Goal: Obtain resource: Download file/media

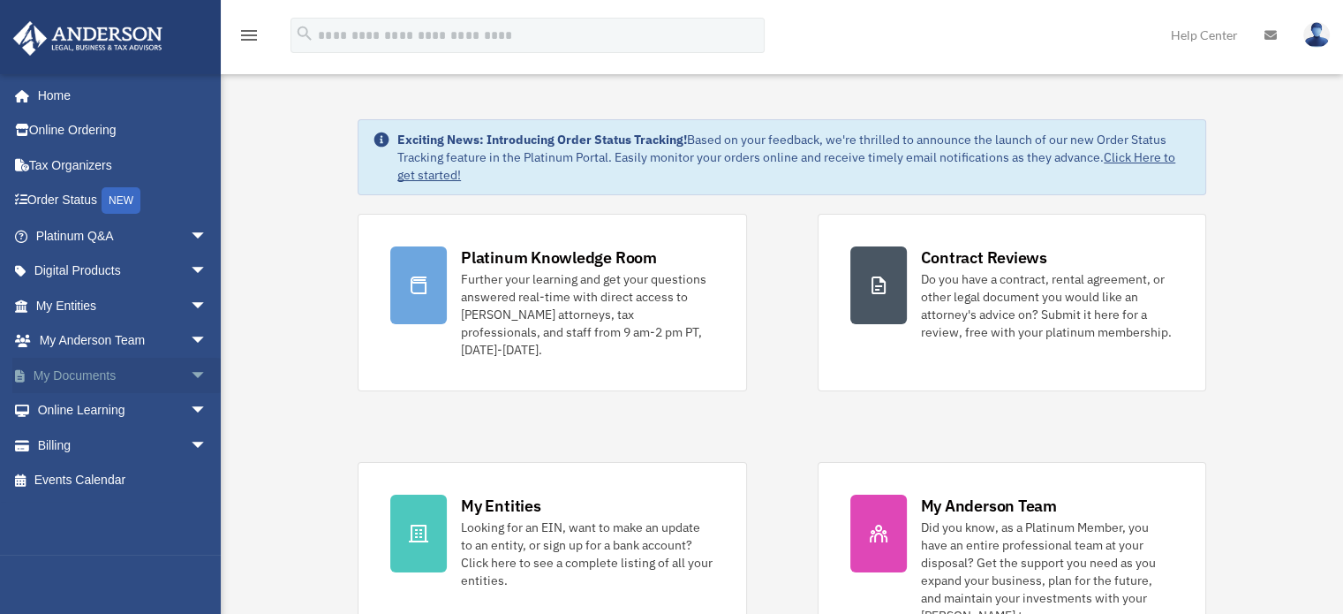
click at [112, 384] on link "My Documents arrow_drop_down" at bounding box center [123, 375] width 222 height 35
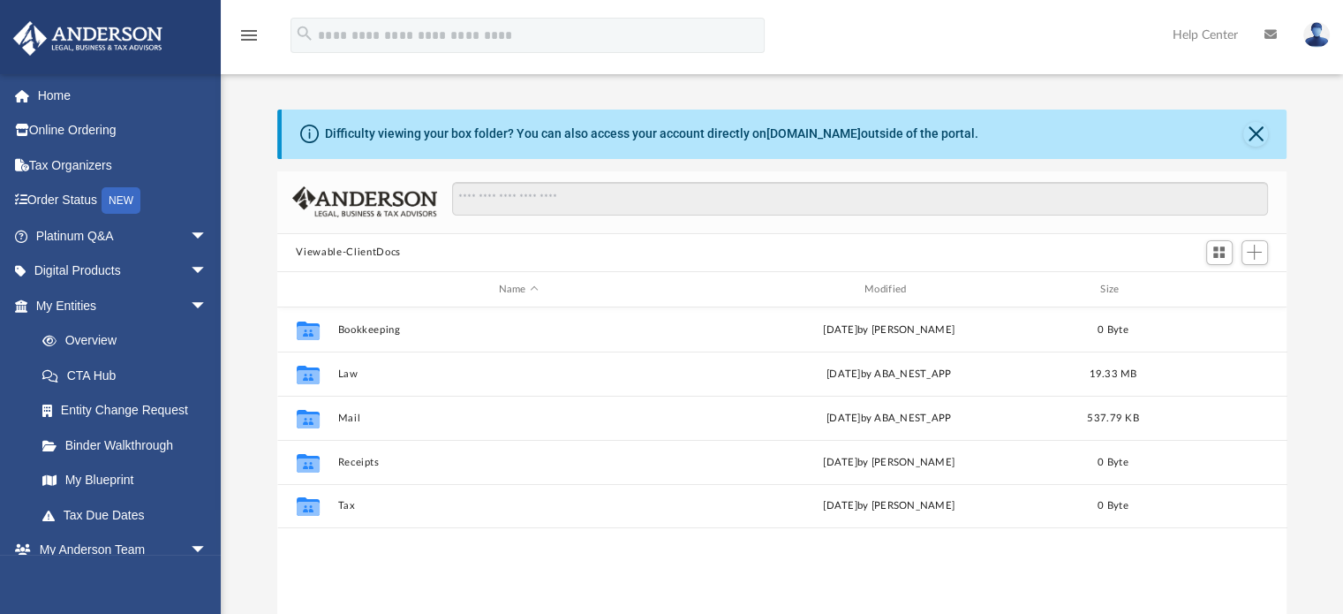
scroll to position [388, 996]
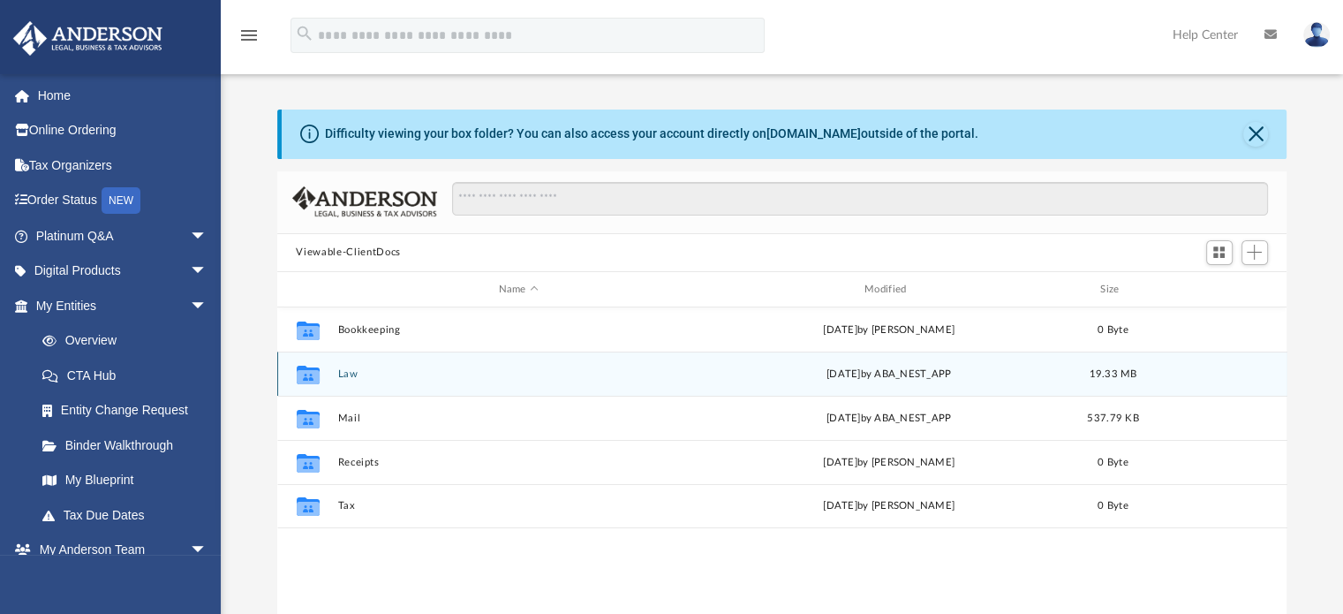
click at [351, 374] on button "Law" at bounding box center [518, 373] width 362 height 11
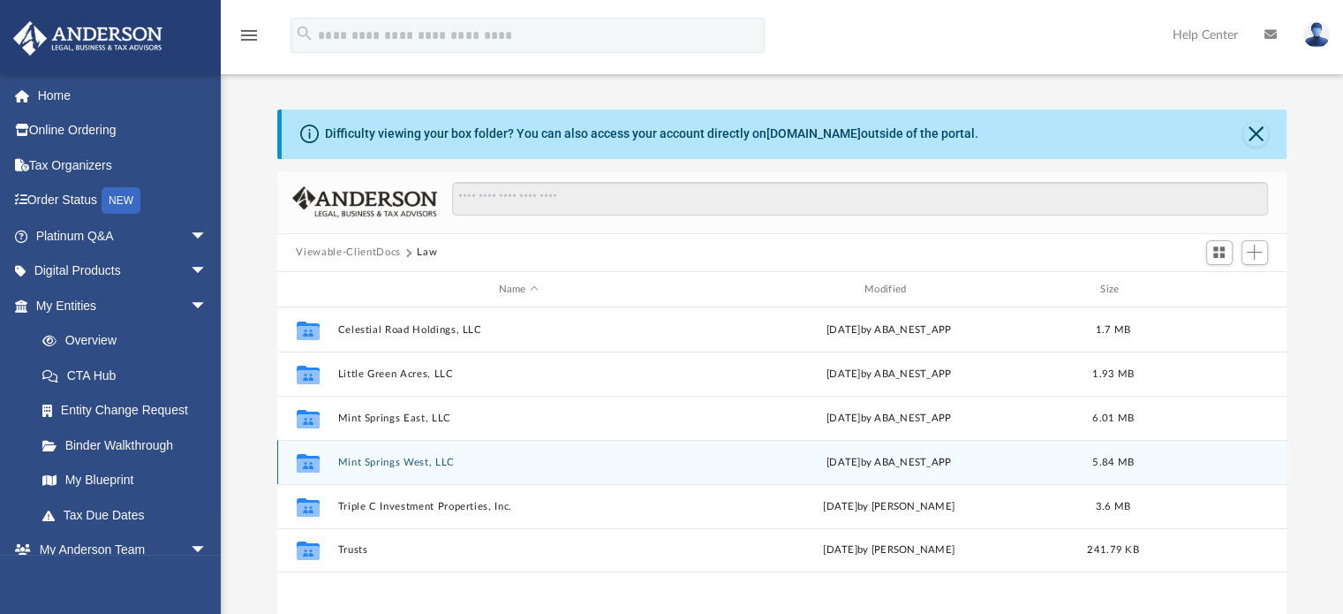
click at [431, 465] on button "Mint Springs West, LLC" at bounding box center [518, 462] width 362 height 11
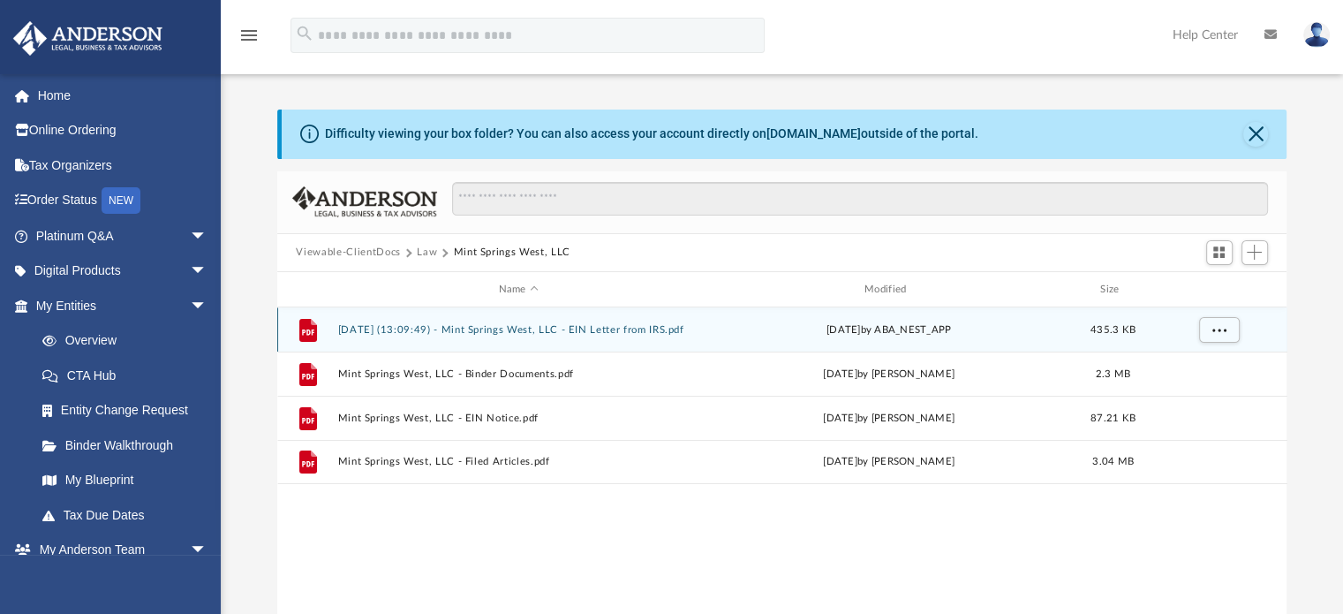
click at [581, 331] on button "[DATE] (13:09:49) - Mint Springs West, LLC - EIN Letter from IRS.pdf" at bounding box center [518, 329] width 362 height 11
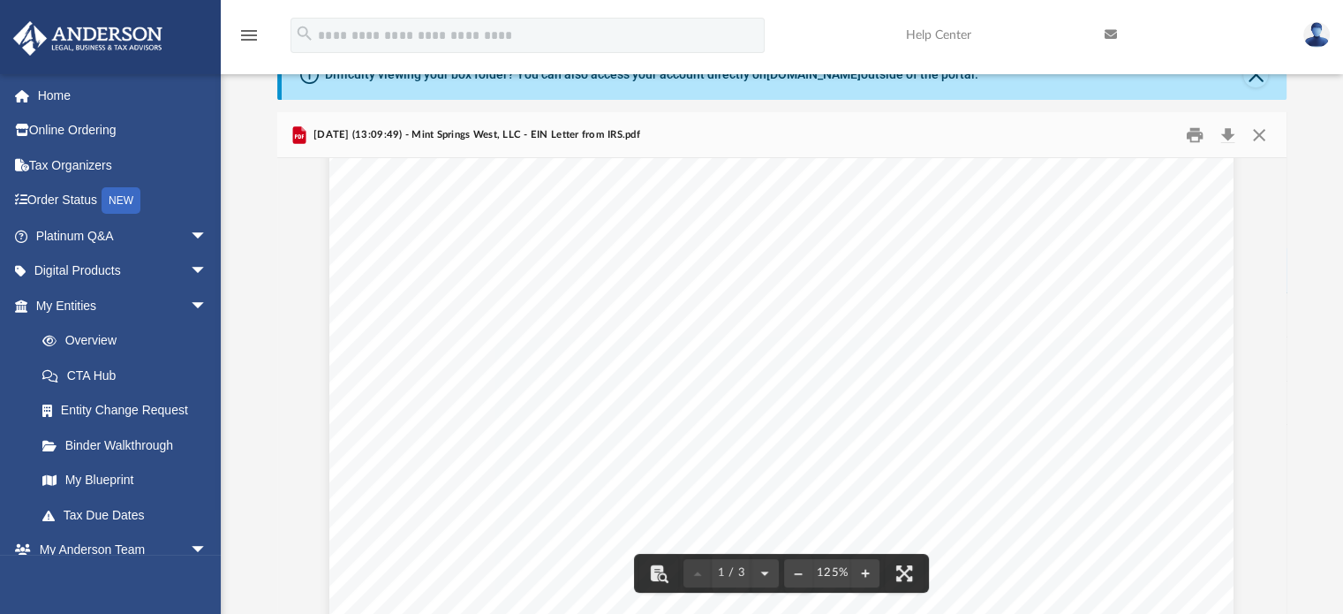
scroll to position [213, 0]
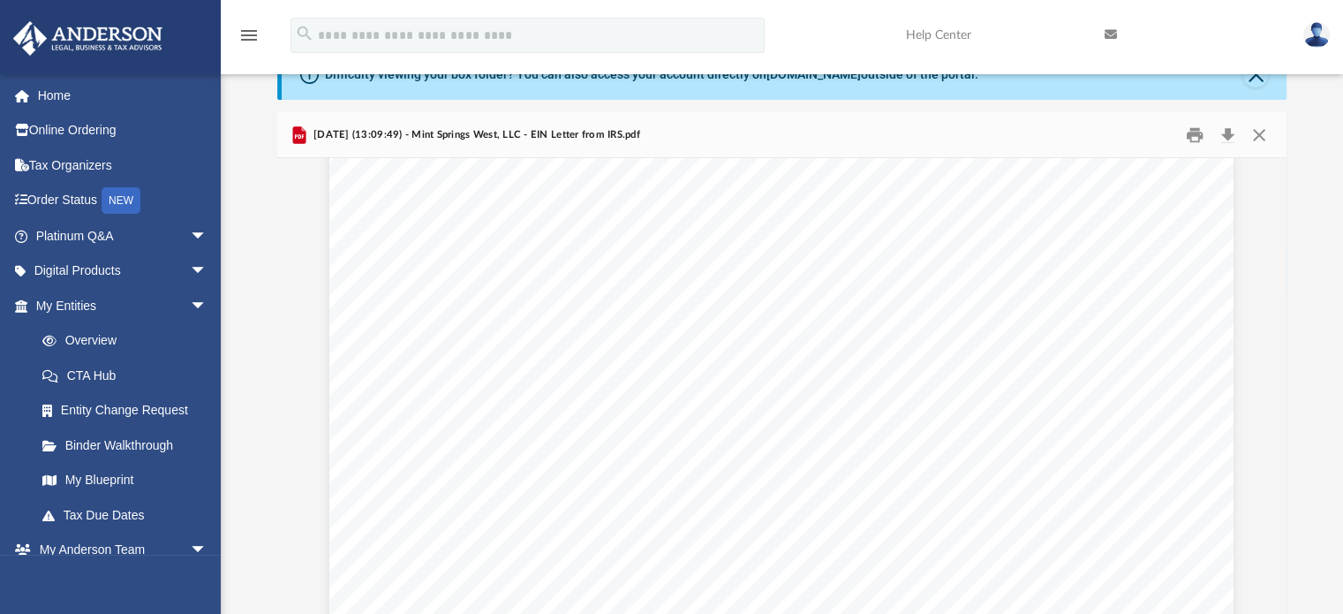
click at [895, 509] on div "Page 1" at bounding box center [781, 538] width 904 height 1160
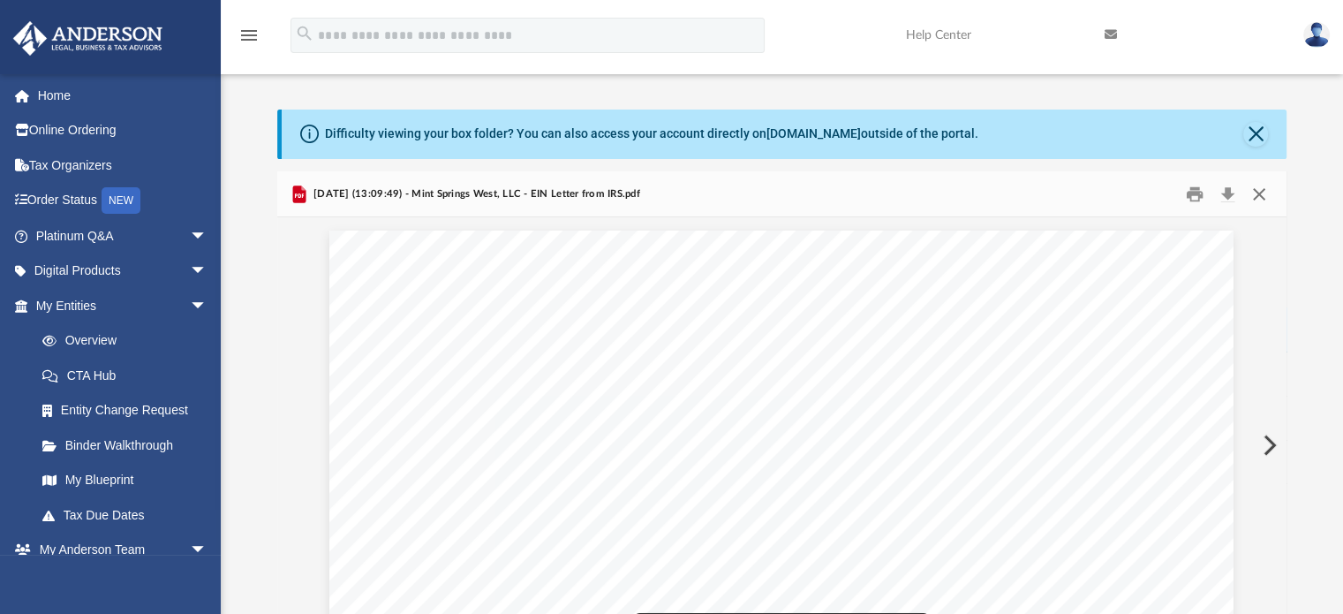
drag, startPoint x: 1238, startPoint y: 220, endPoint x: 1258, endPoint y: 188, distance: 37.7
click at [1258, 188] on div "2025.08.25 (13:09:49) - Mint Springs West, LLC - EIN Letter from IRS.pdf 1 / 3 …" at bounding box center [782, 422] width 1010 height 502
click at [1252, 132] on button "Close" at bounding box center [1255, 134] width 25 height 25
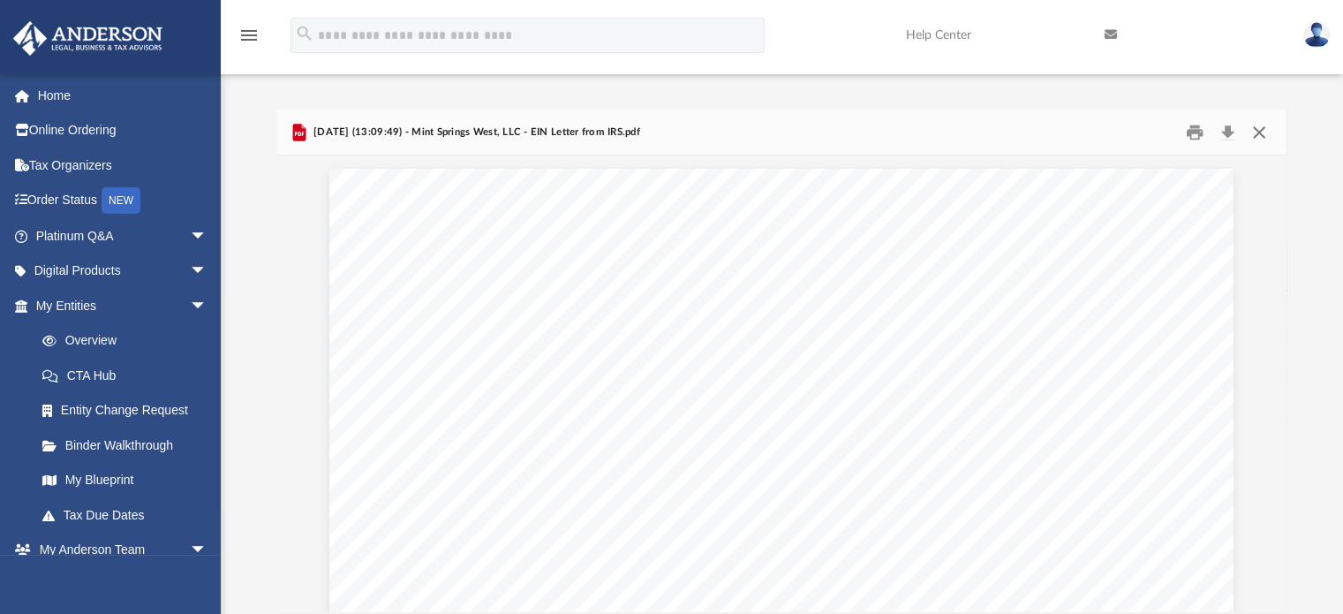
click at [1258, 130] on button "Close" at bounding box center [1259, 131] width 32 height 27
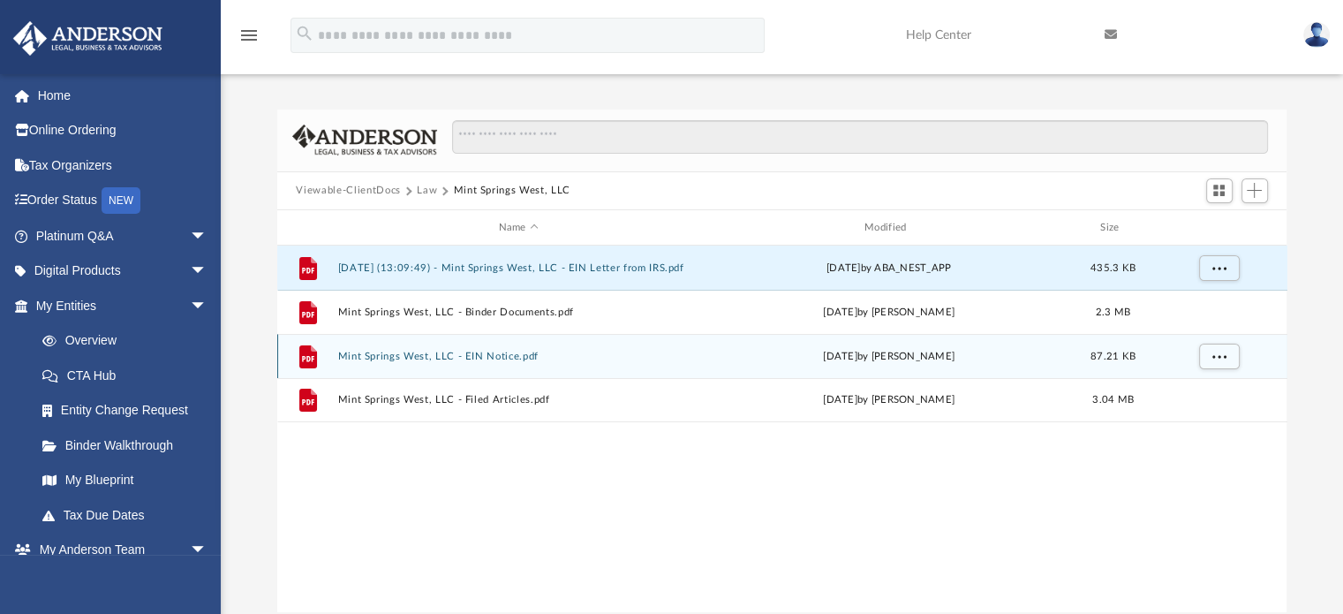
click at [468, 358] on button "Mint Springs West, LLC - EIN Notice.pdf" at bounding box center [518, 356] width 362 height 11
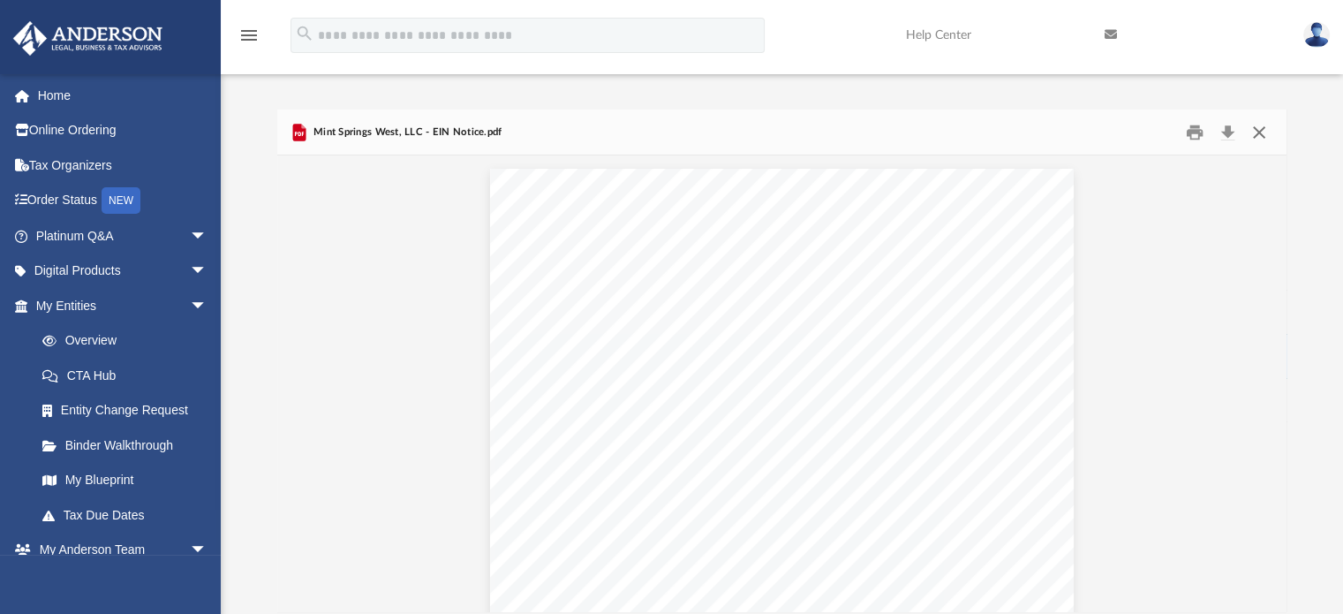
click at [1264, 137] on button "Close" at bounding box center [1259, 131] width 32 height 27
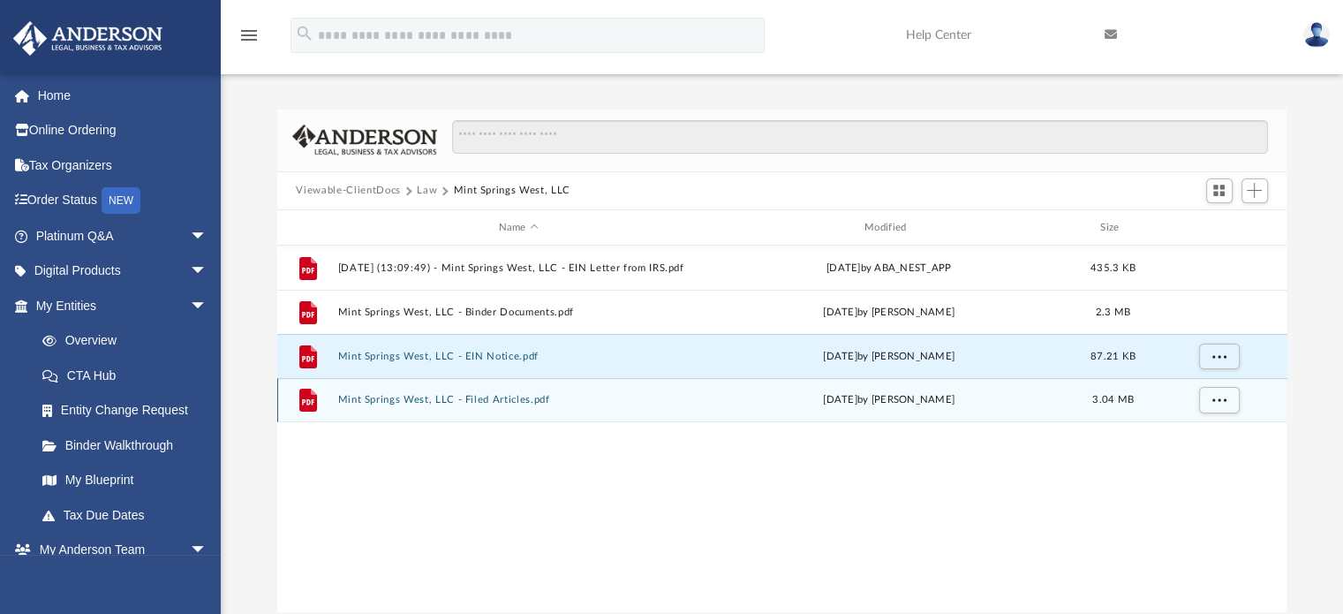
click at [493, 415] on div "File Mint Springs West, LLC - Filed Articles.pdf Fri Aug 8 2025 by Heather Reyn…" at bounding box center [782, 400] width 1010 height 44
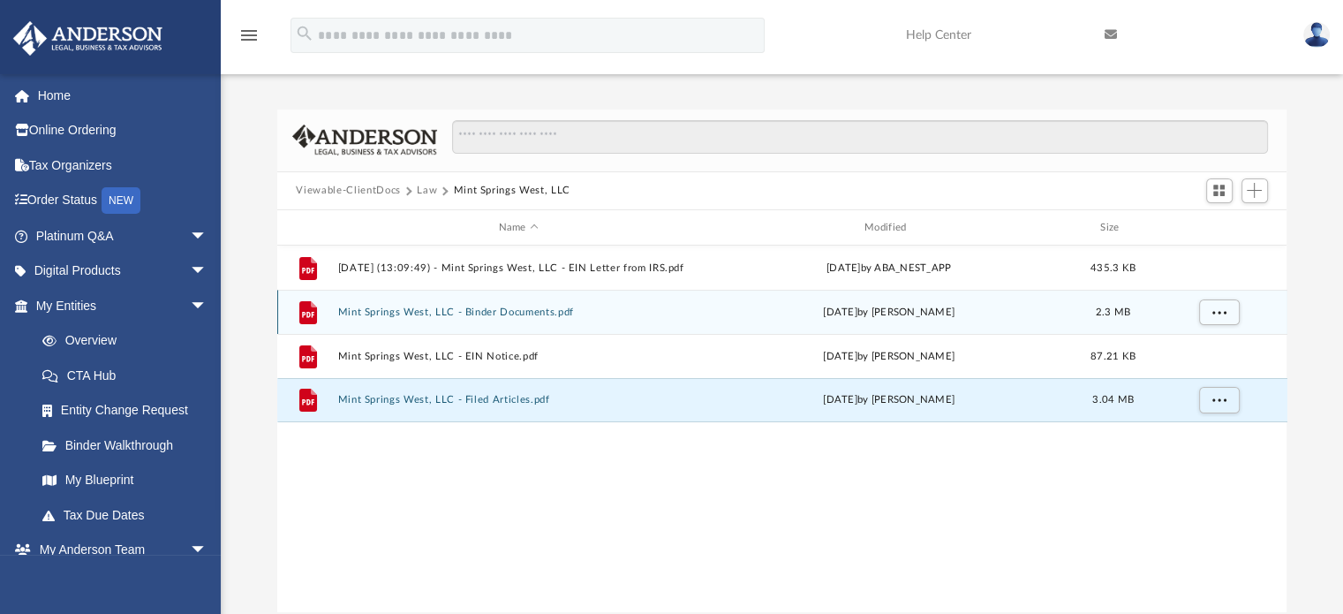
click at [929, 316] on div "Mon Aug 11 2025 by Heather Reynolds" at bounding box center [888, 313] width 362 height 16
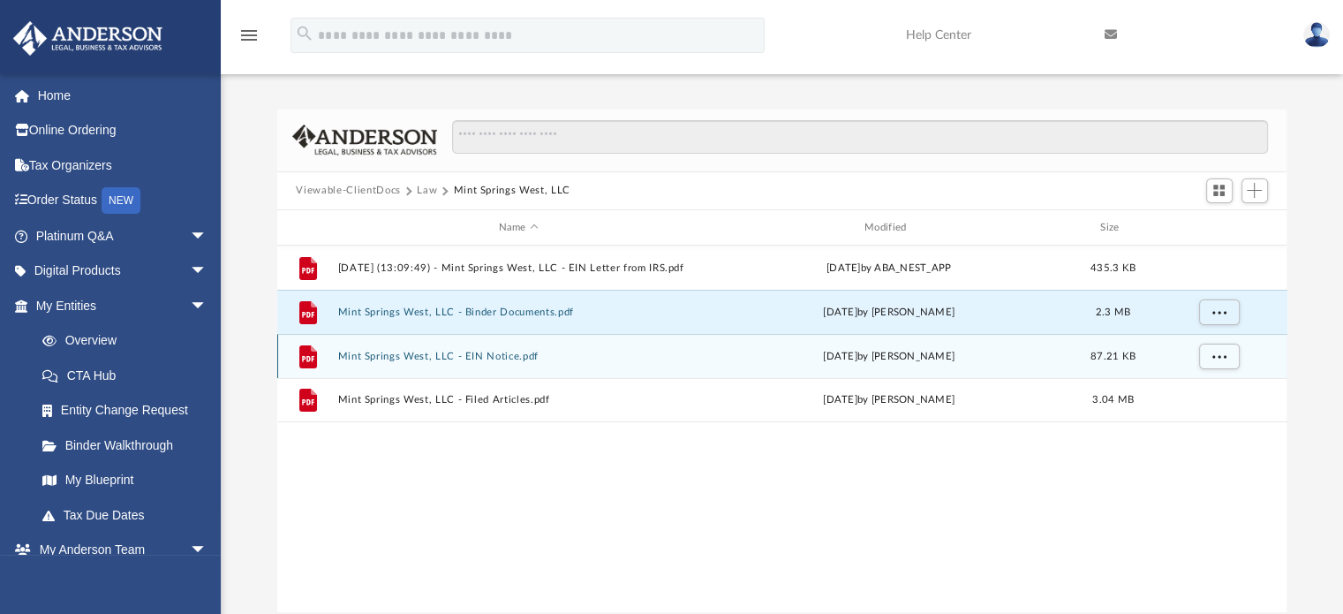
click at [950, 335] on div "File Mint Springs West, LLC - EIN Notice.pdf Mon Aug 11 2025 by Heather Reynold…" at bounding box center [782, 356] width 1010 height 44
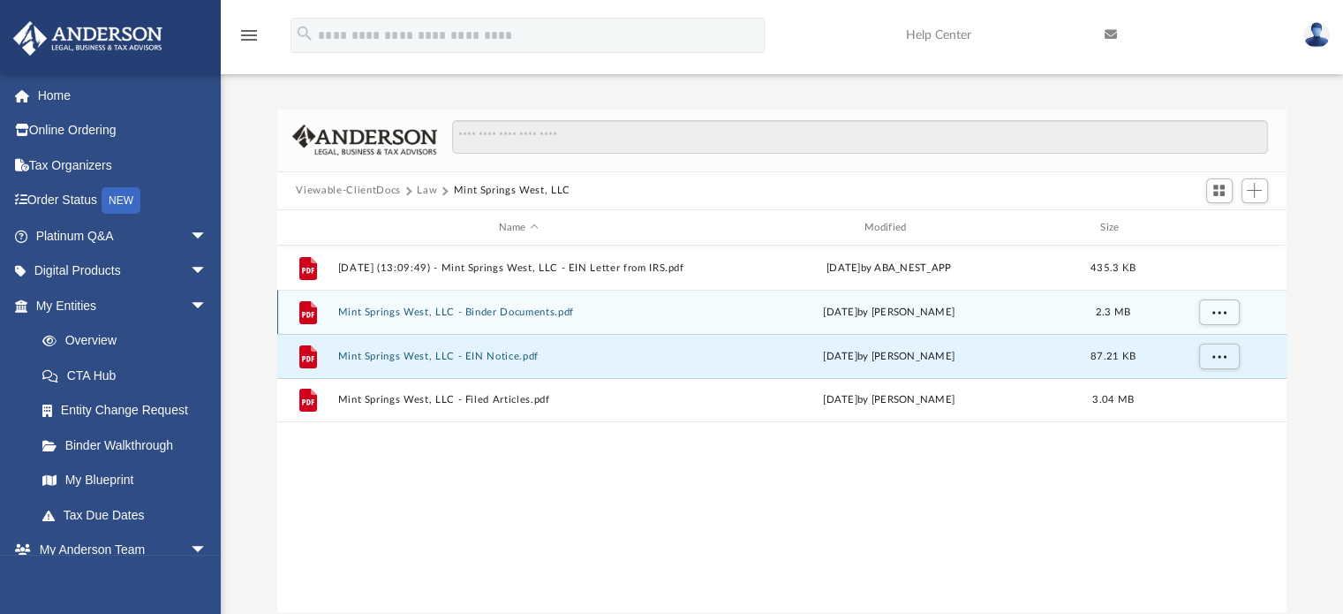
click at [955, 316] on div "Mon Aug 11 2025 by Heather Reynolds" at bounding box center [888, 313] width 362 height 16
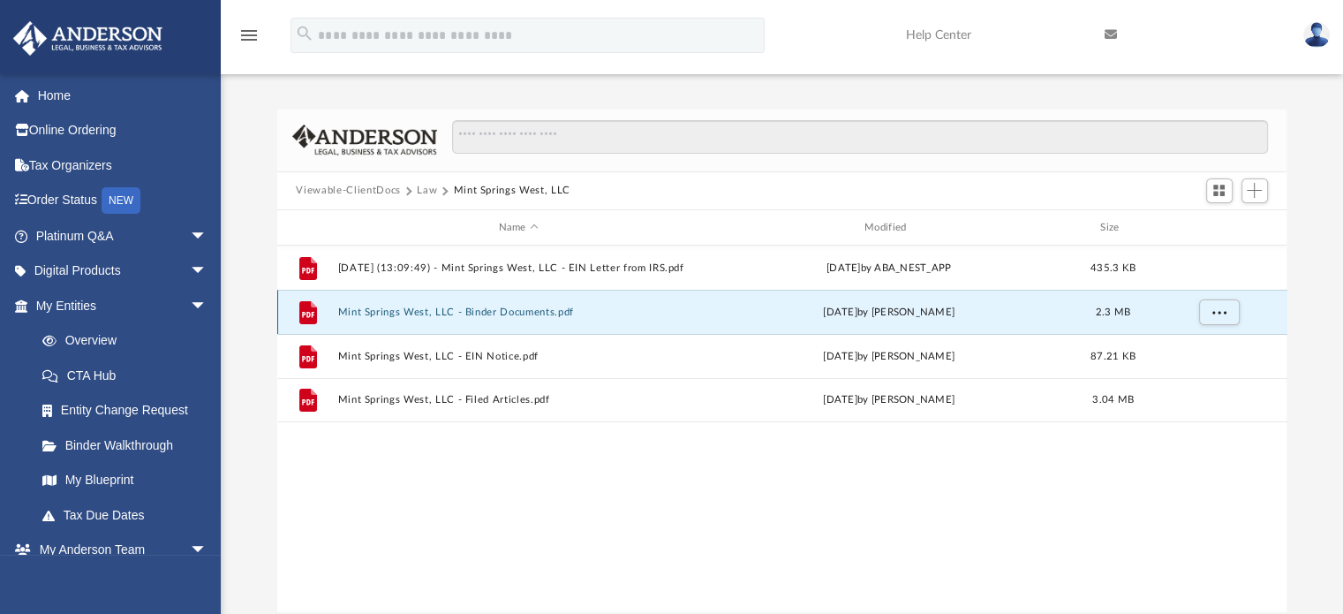
click at [959, 313] on div "Mon Aug 11 2025 by Heather Reynolds" at bounding box center [888, 313] width 362 height 16
click at [957, 316] on div "Mon Aug 11 2025 by Heather Reynolds" at bounding box center [888, 313] width 362 height 16
click at [678, 312] on button "Mint Springs West, LLC - Binder Documents.pdf" at bounding box center [518, 311] width 362 height 11
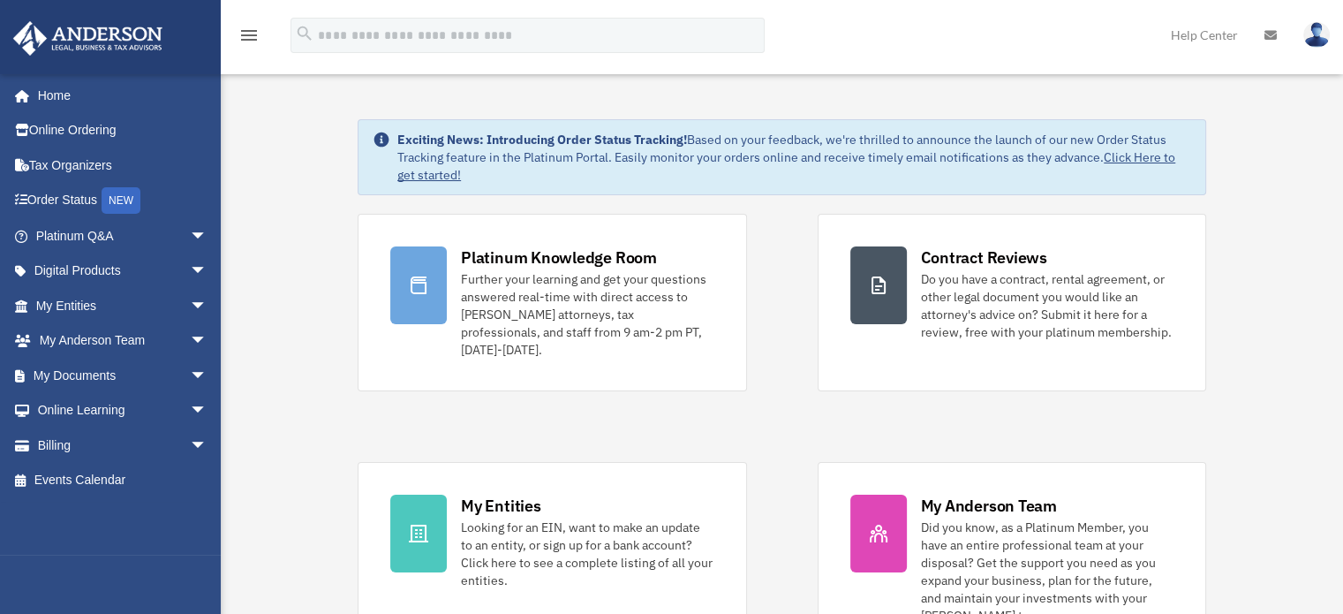
scroll to position [537, 0]
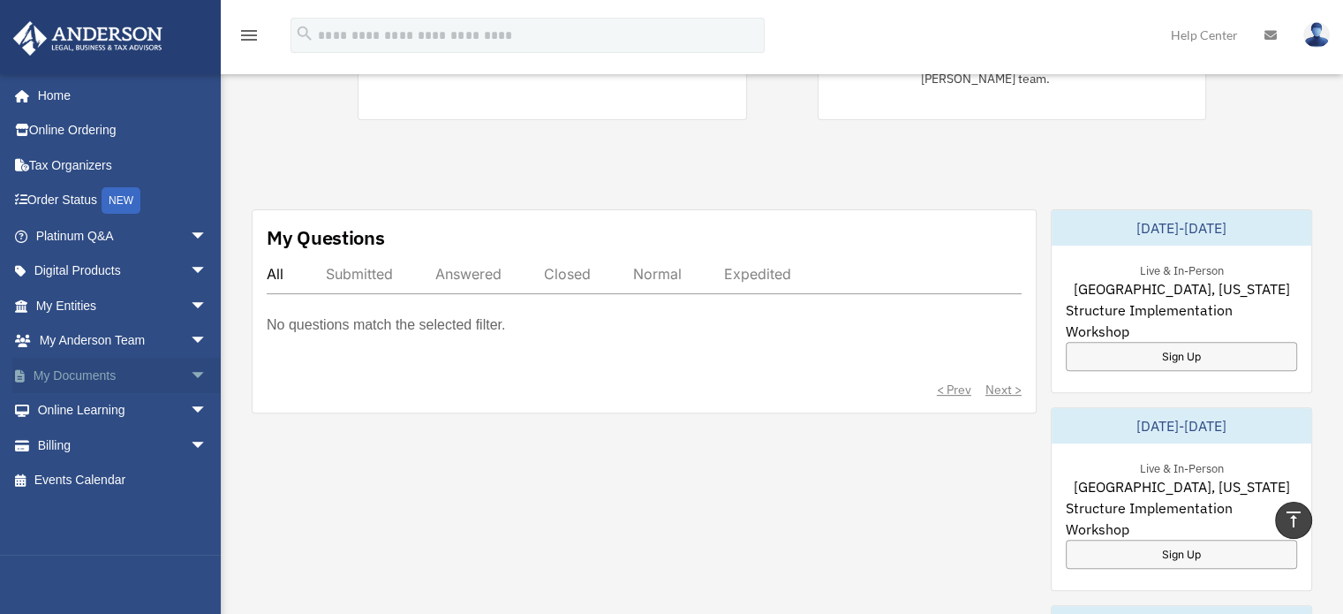
click at [98, 377] on link "My Documents arrow_drop_down" at bounding box center [123, 375] width 222 height 35
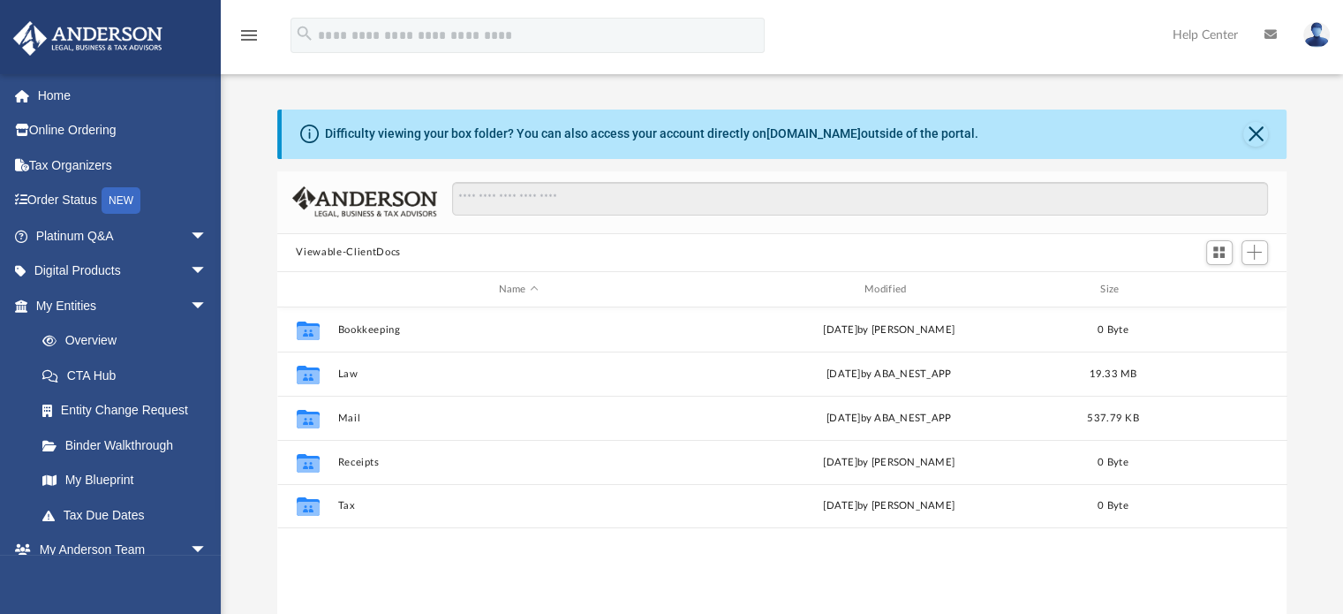
scroll to position [388, 996]
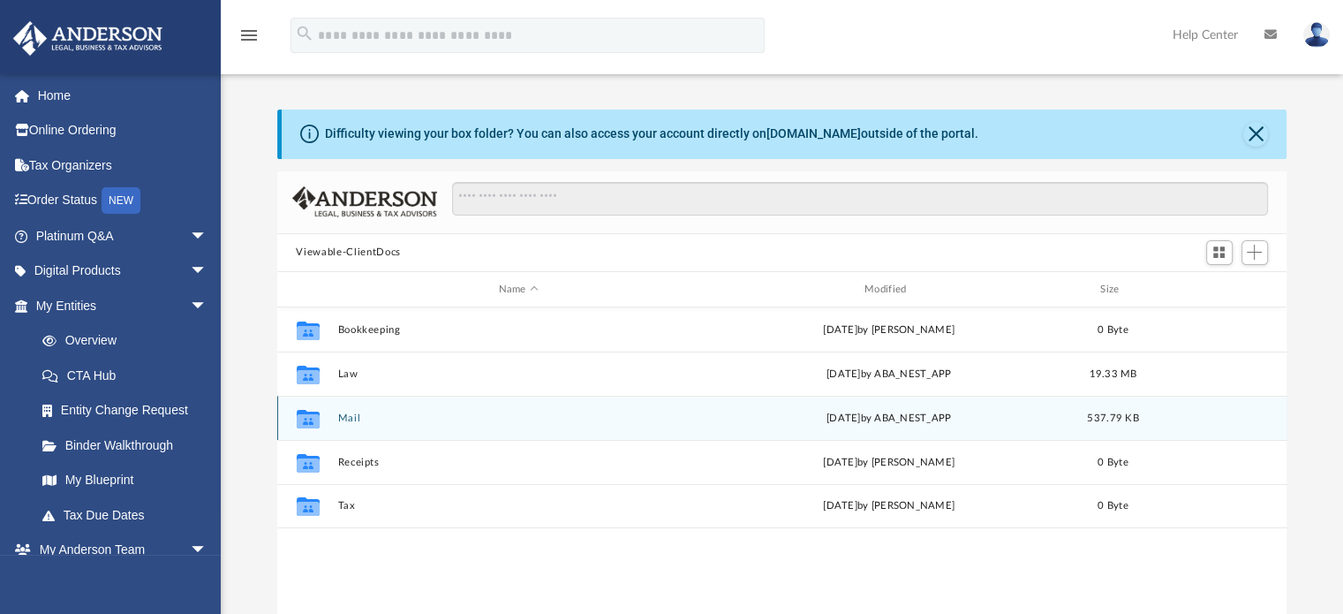
click at [831, 421] on div "Fri Aug 29 2025 by ABA_NEST_APP" at bounding box center [888, 419] width 362 height 16
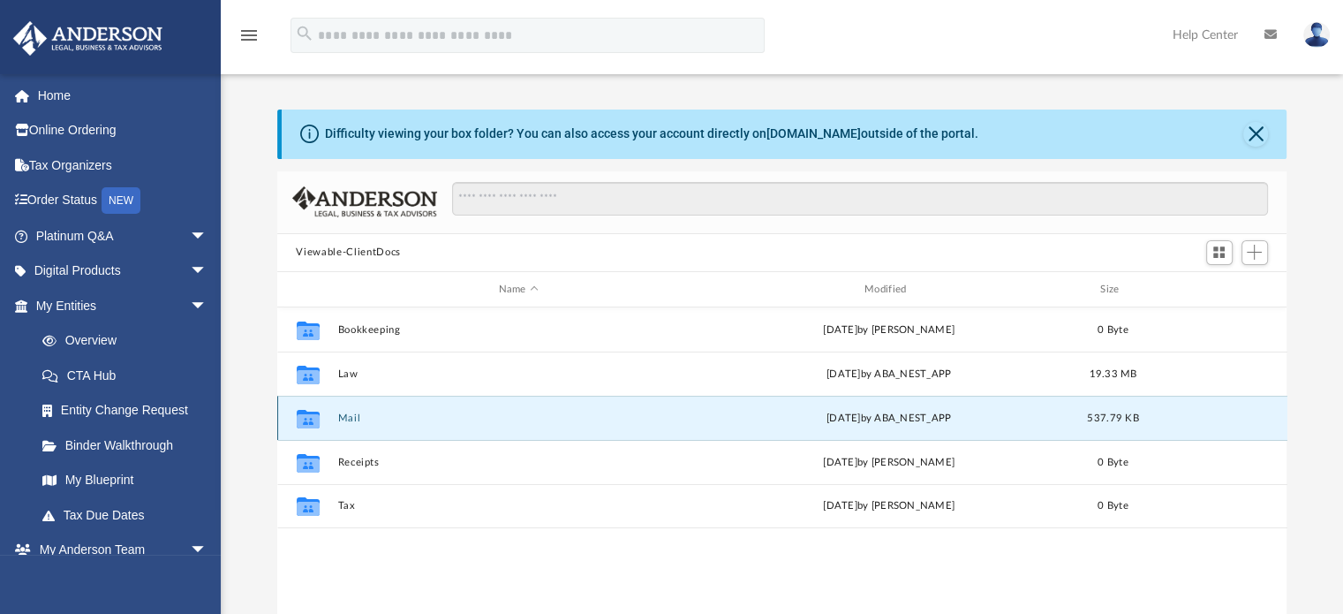
click at [839, 419] on div "Fri Aug 29 2025 by ABA_NEST_APP" at bounding box center [888, 419] width 362 height 16
click at [392, 422] on button "Mail" at bounding box center [518, 417] width 362 height 11
click at [394, 416] on button "Mail" at bounding box center [518, 417] width 362 height 11
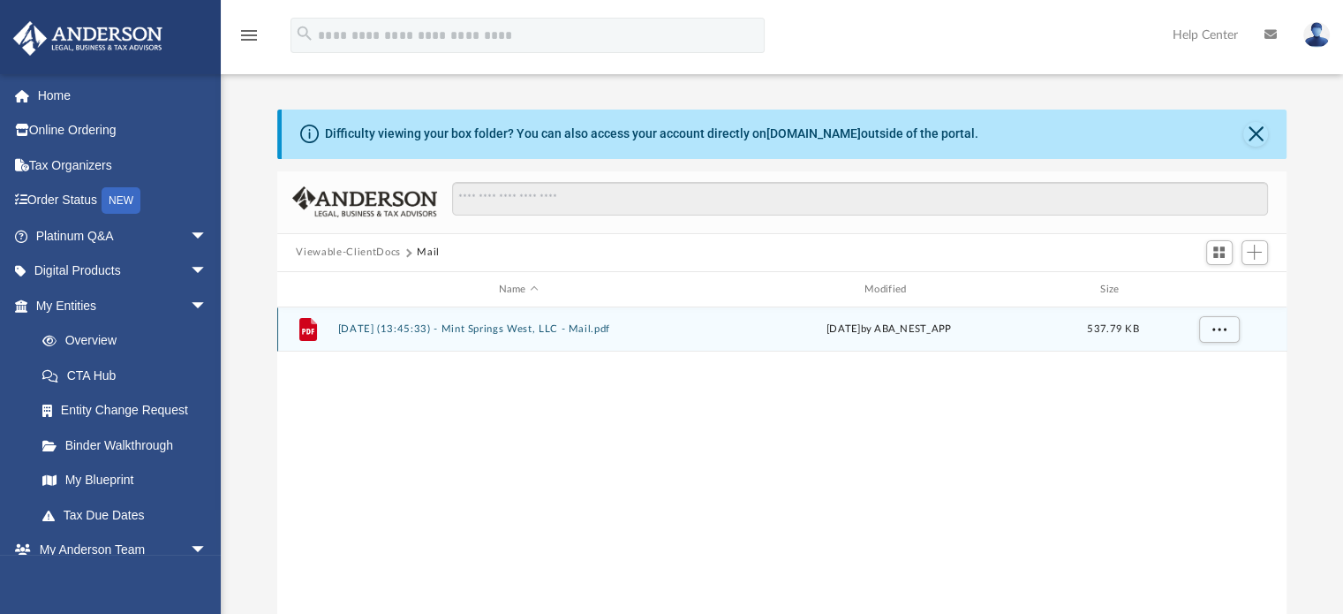
click at [619, 333] on button "2025.08.29 (13:45:33) - Mint Springs West, LLC - Mail.pdf" at bounding box center [518, 329] width 362 height 11
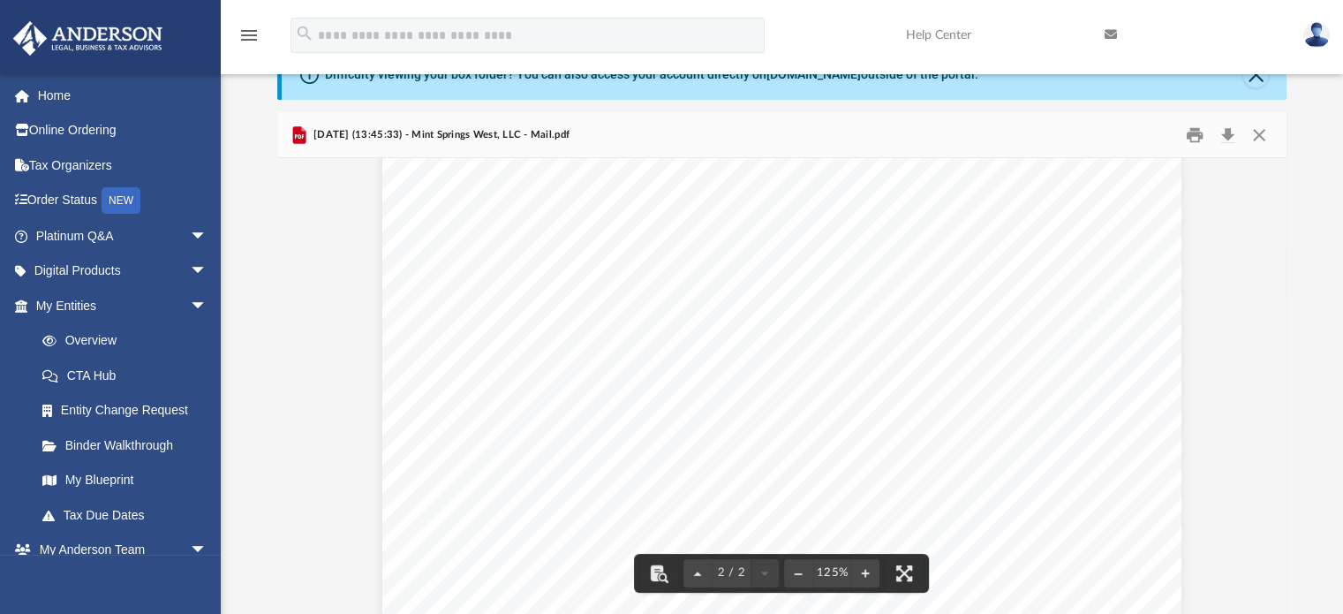
scroll to position [971, 0]
click at [563, 250] on div "Page 2" at bounding box center [781, 546] width 799 height 880
click at [823, 309] on div "Page 2" at bounding box center [781, 546] width 799 height 880
click at [1032, 93] on div "Difficulty viewing your box folder? You can also access your account directly o…" at bounding box center [785, 74] width 1006 height 49
click at [1190, 132] on button "Print" at bounding box center [1194, 134] width 35 height 27
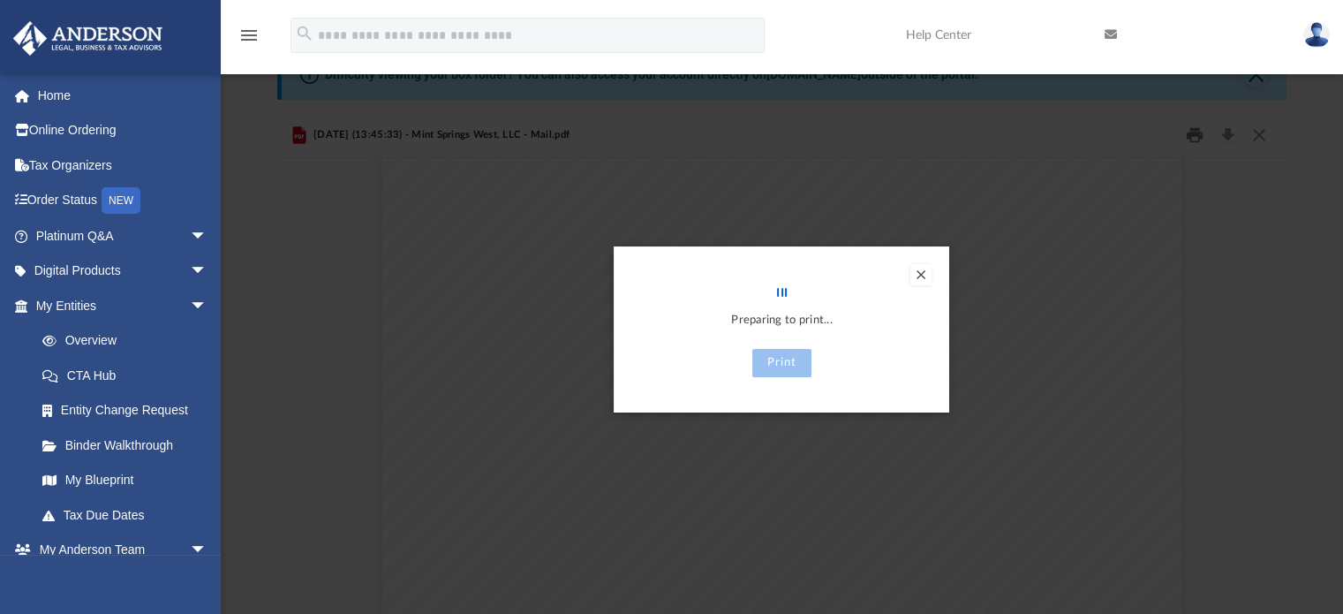
click at [1190, 132] on div "Preview" at bounding box center [671, 307] width 1343 height 614
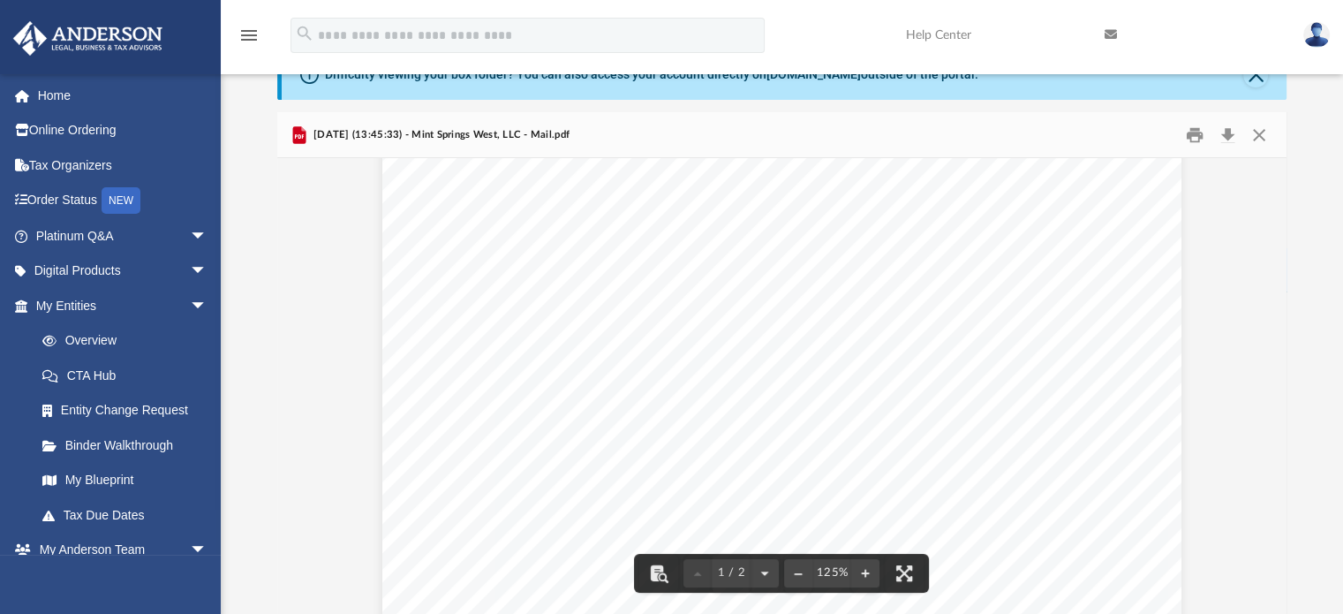
scroll to position [0, 0]
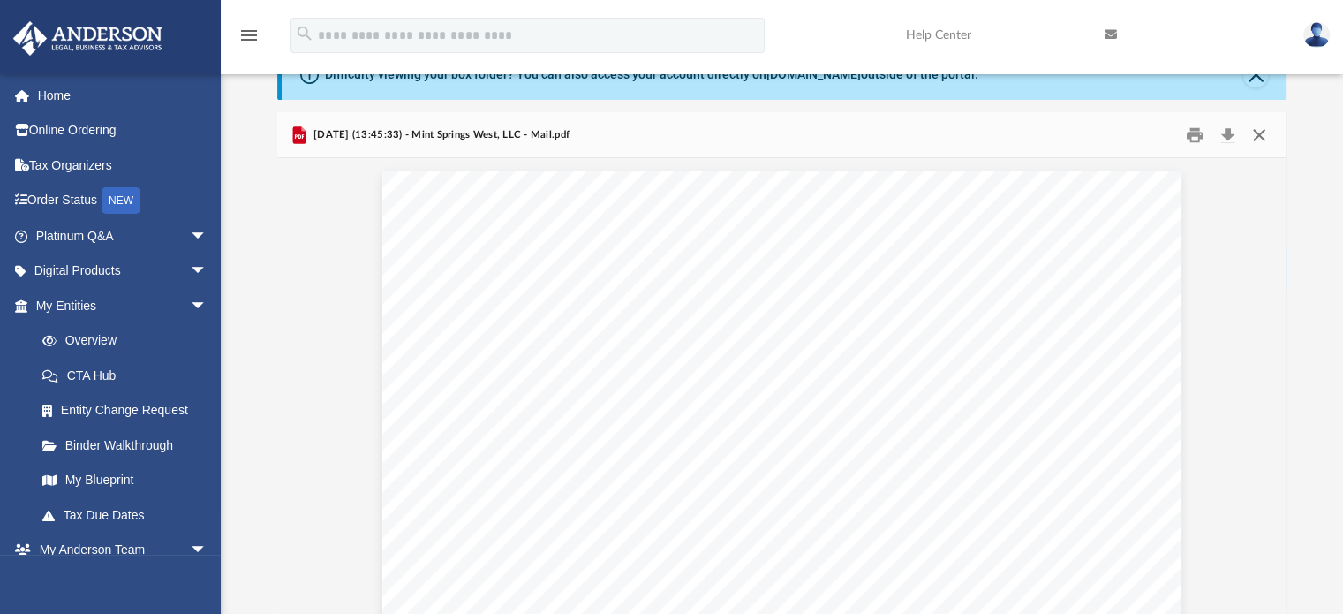
click at [1256, 133] on button "Close" at bounding box center [1259, 134] width 32 height 27
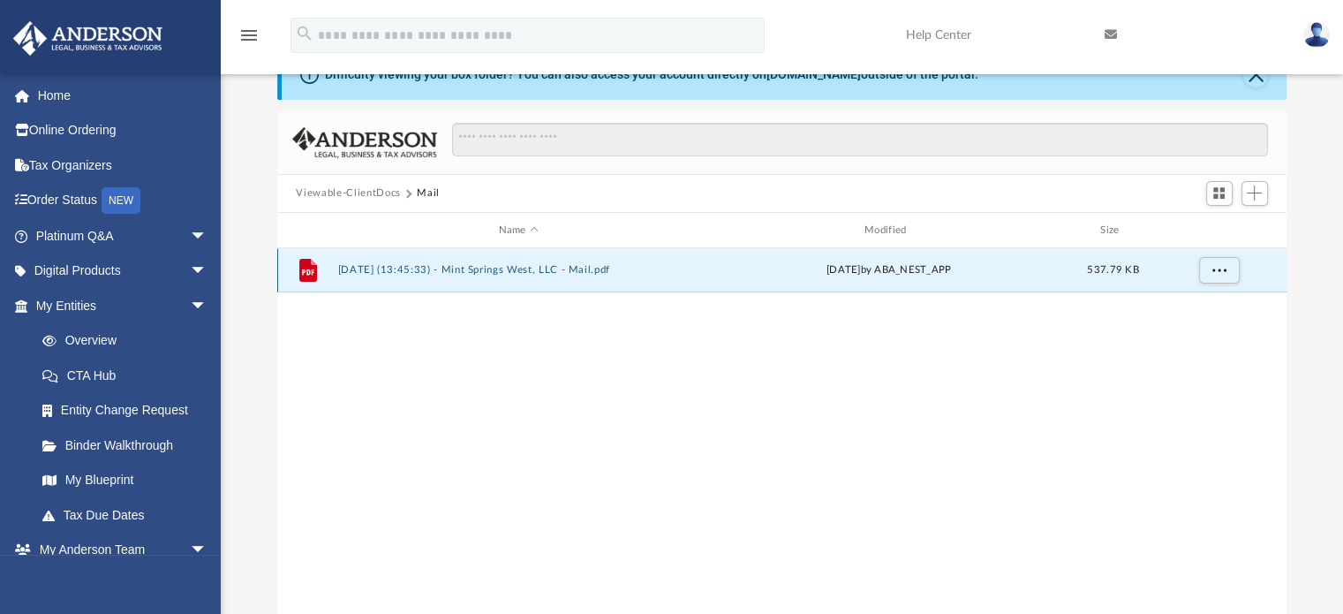
click at [954, 251] on div "File 2025.08.29 (13:45:33) - Mint Springs West, LLC - Mail.pdf Fri Aug 29 2025 …" at bounding box center [782, 270] width 1010 height 44
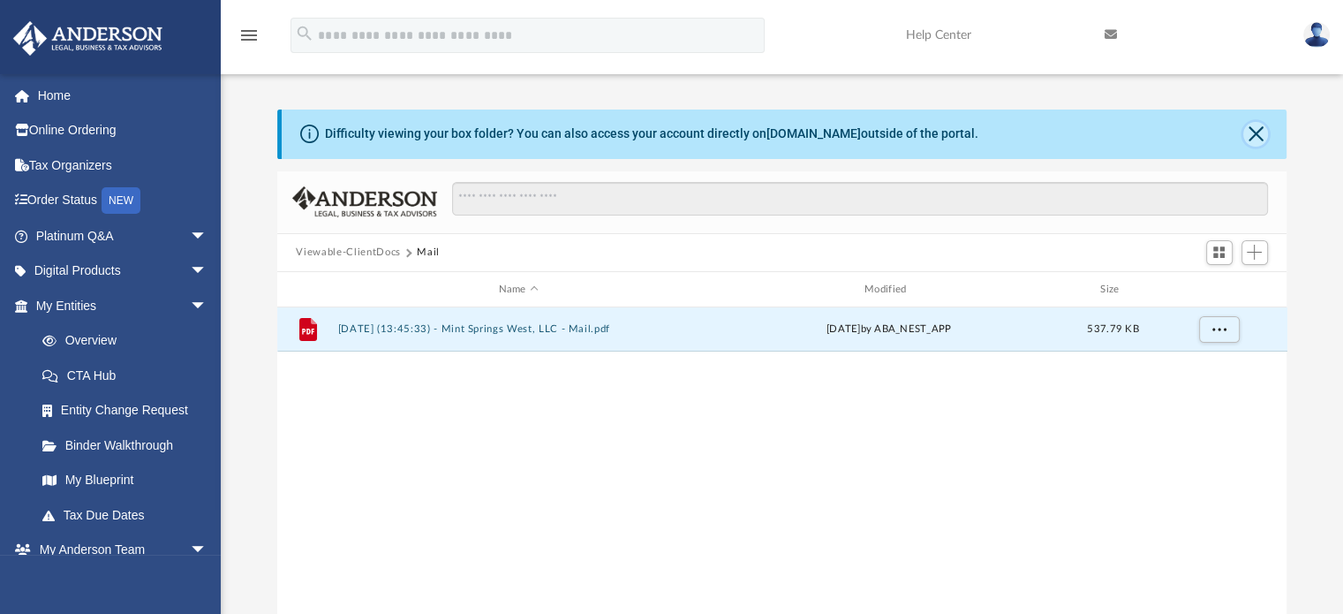
click at [1257, 141] on button "Close" at bounding box center [1255, 134] width 25 height 25
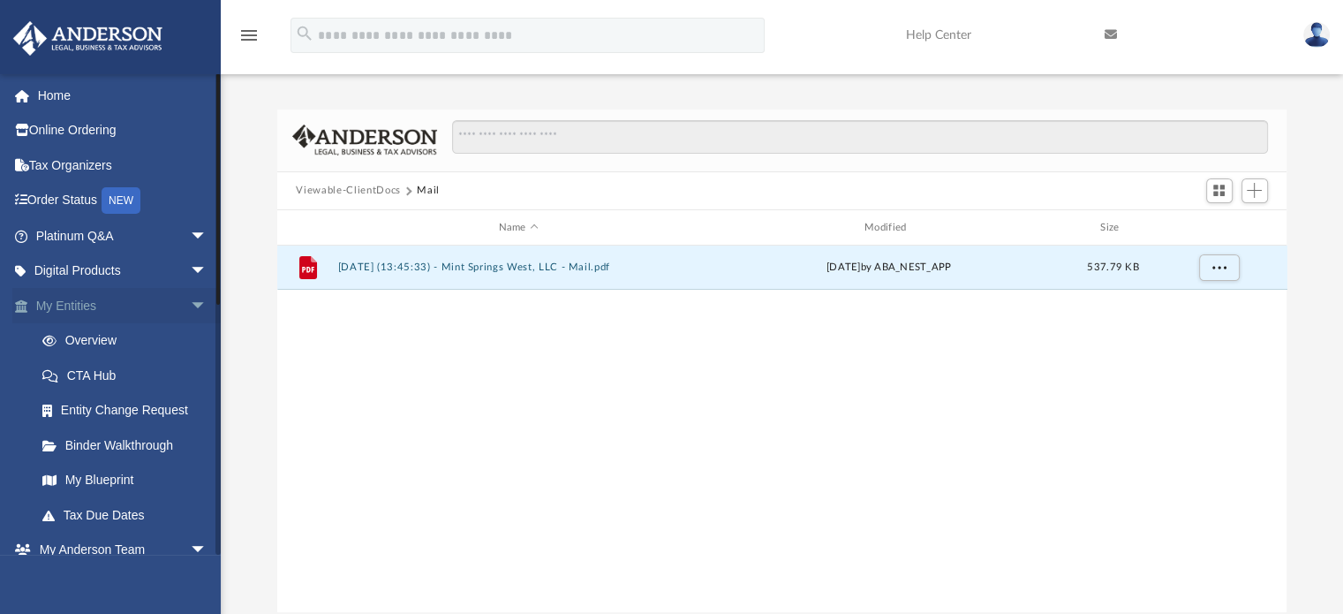
click at [190, 309] on span "arrow_drop_down" at bounding box center [207, 306] width 35 height 36
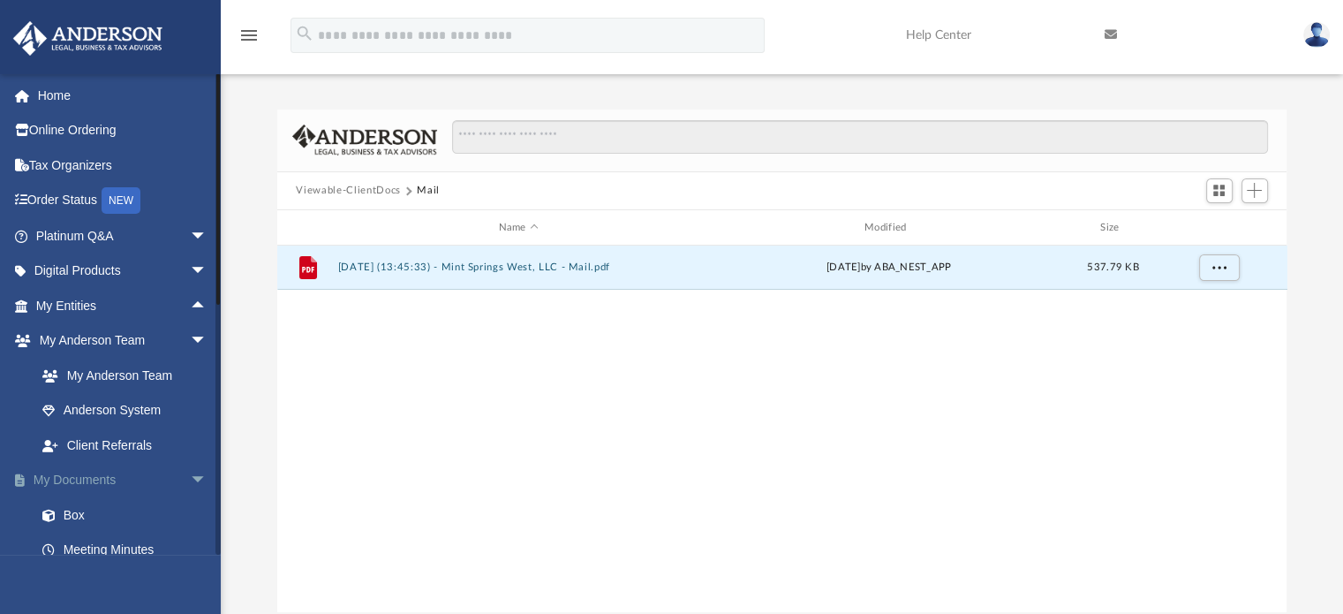
click at [109, 487] on link "My Documents arrow_drop_down" at bounding box center [123, 480] width 222 height 35
click at [81, 527] on link "Box" at bounding box center [129, 514] width 209 height 35
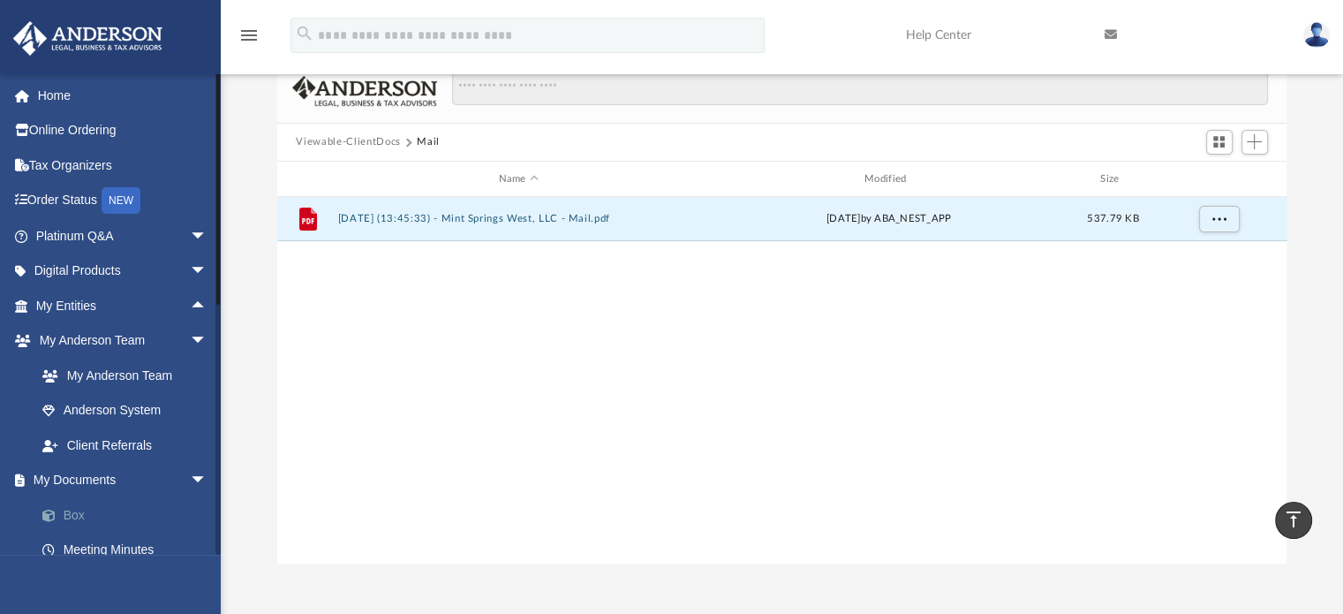
scroll to position [41, 0]
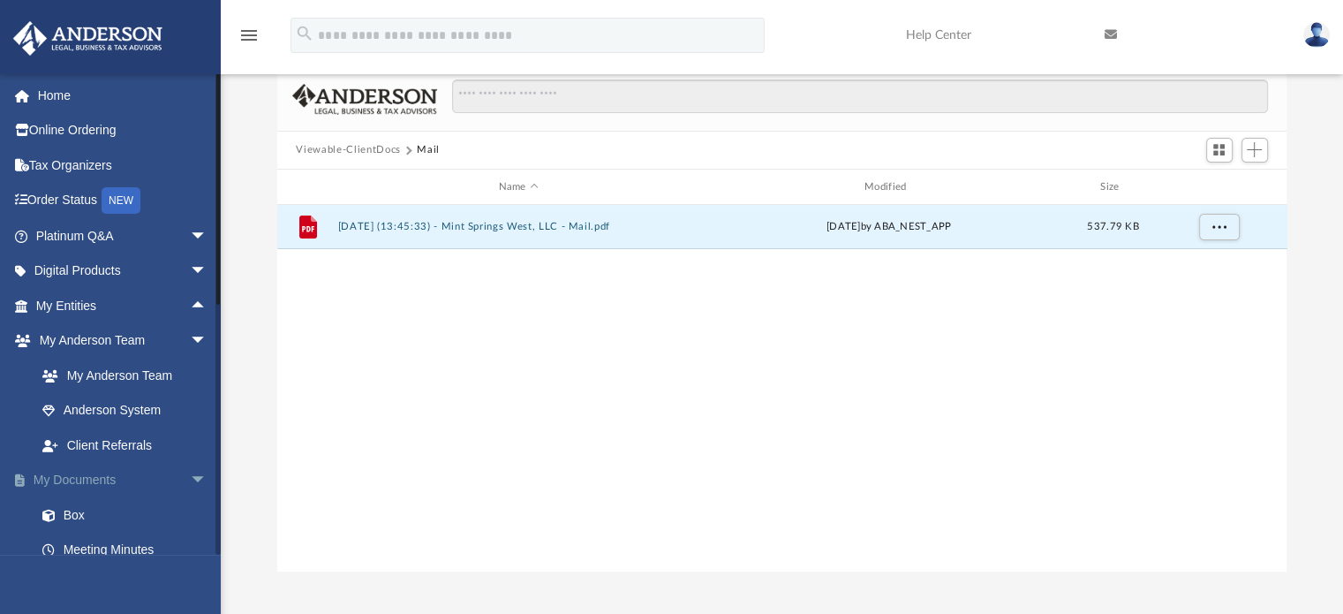
click at [190, 490] on span "arrow_drop_down" at bounding box center [207, 481] width 35 height 36
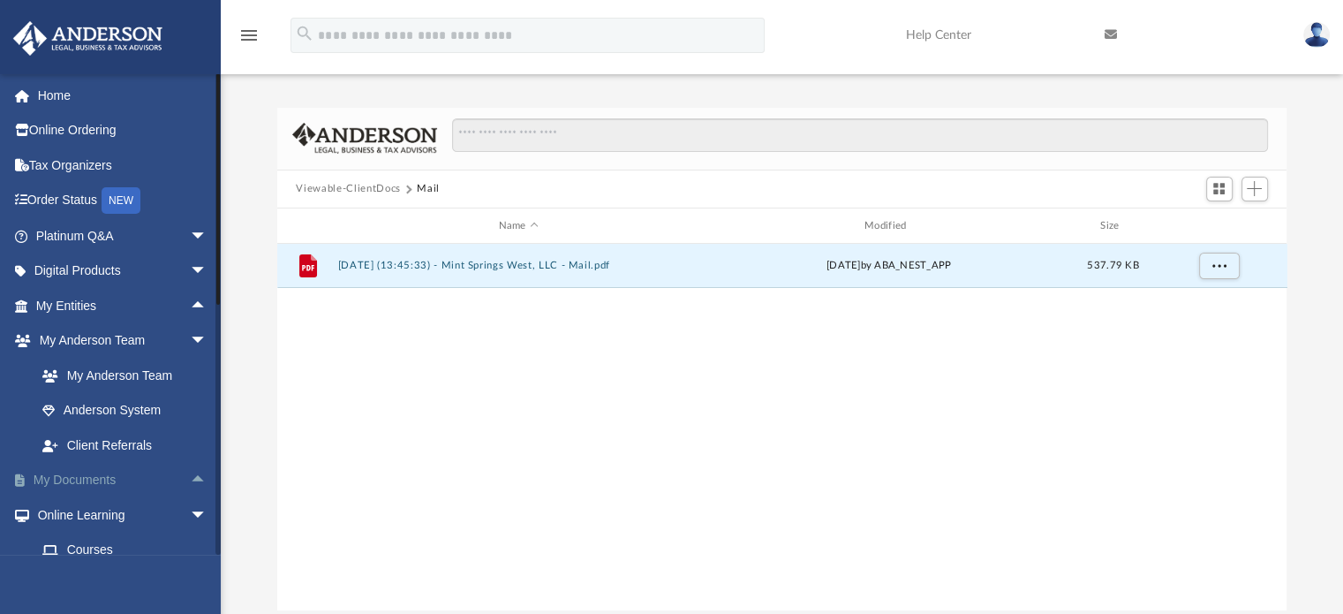
scroll to position [0, 0]
click at [80, 317] on link "My Entities arrow_drop_up" at bounding box center [123, 305] width 222 height 35
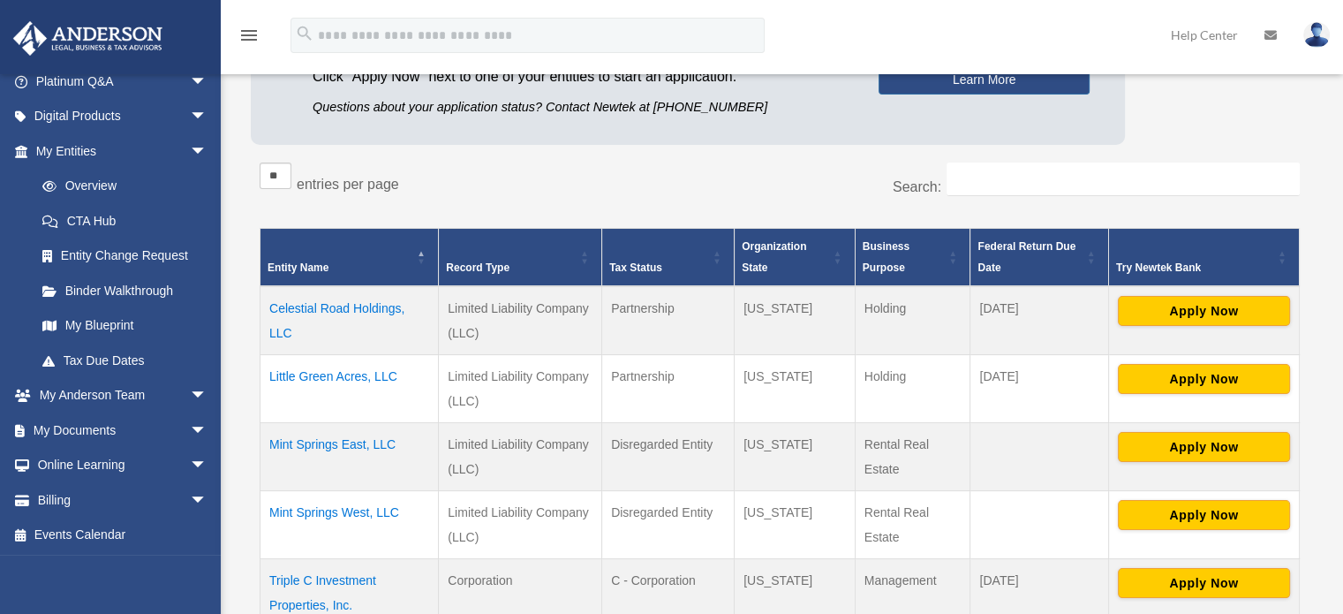
scroll to position [155, 0]
click at [190, 438] on span "arrow_drop_down" at bounding box center [207, 430] width 35 height 36
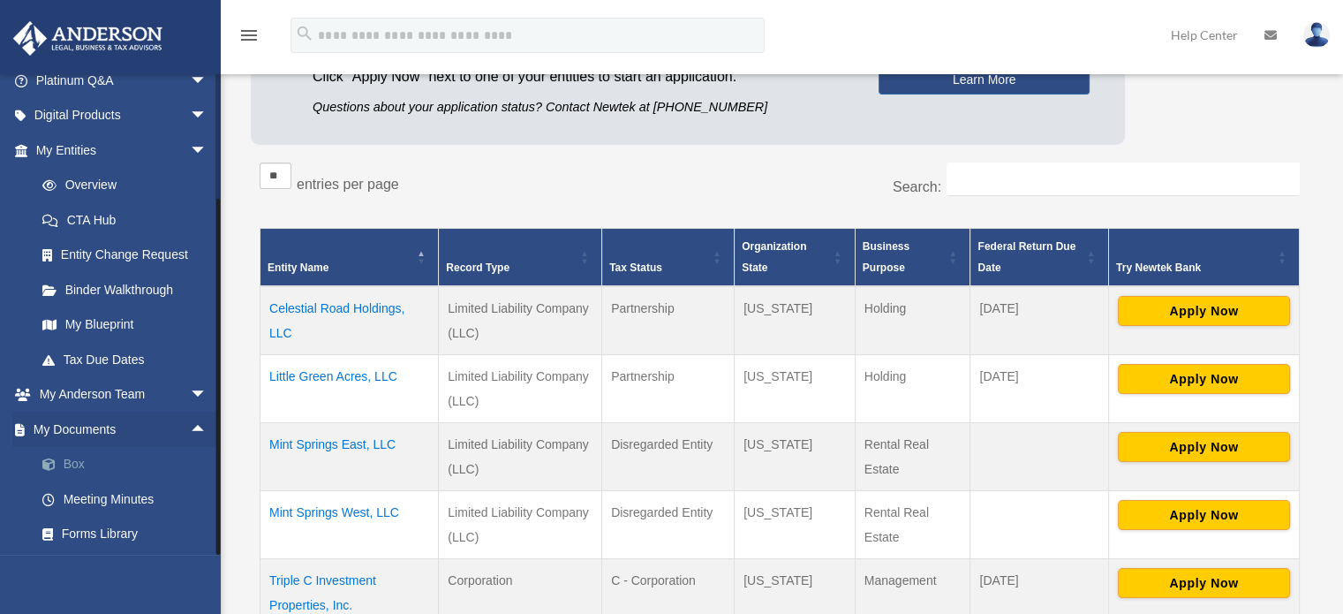
click at [74, 473] on link "Box" at bounding box center [129, 464] width 209 height 35
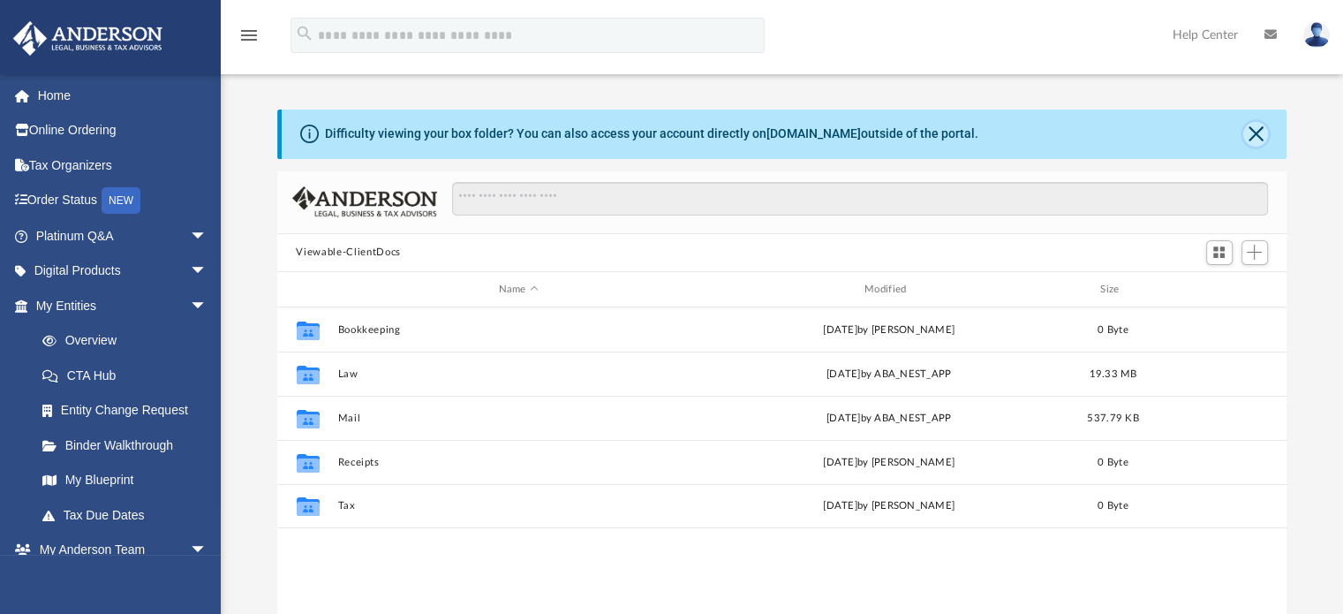
click at [1265, 130] on button "Close" at bounding box center [1255, 134] width 25 height 25
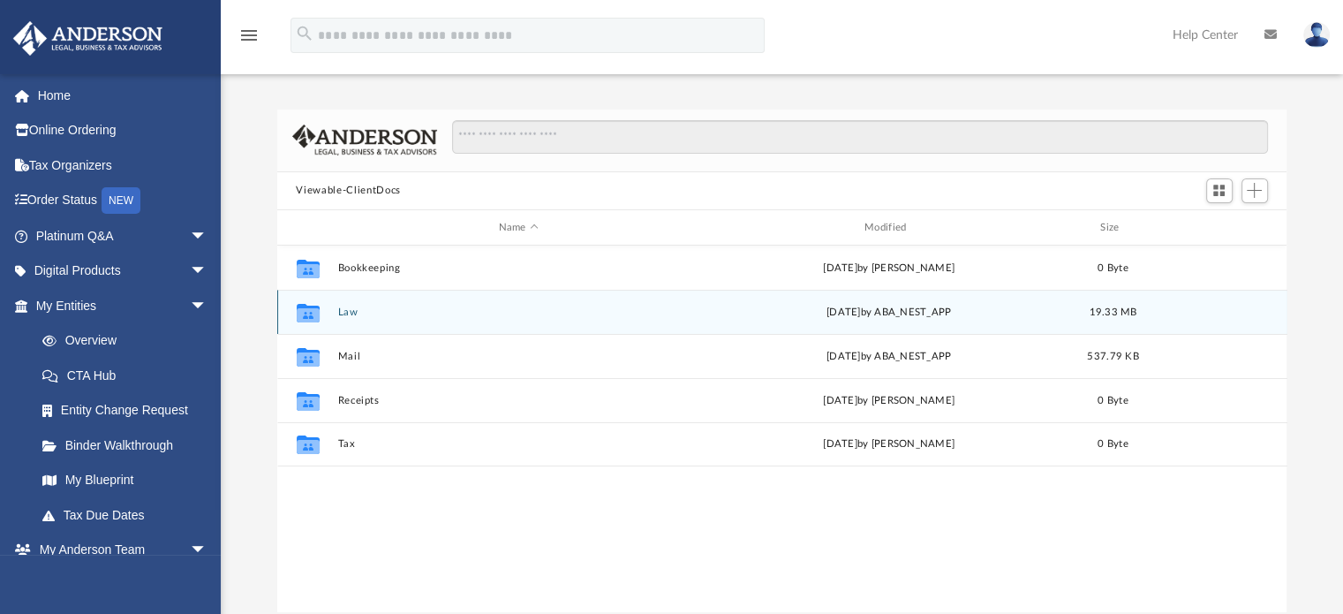
click at [344, 313] on button "Law" at bounding box center [518, 311] width 362 height 11
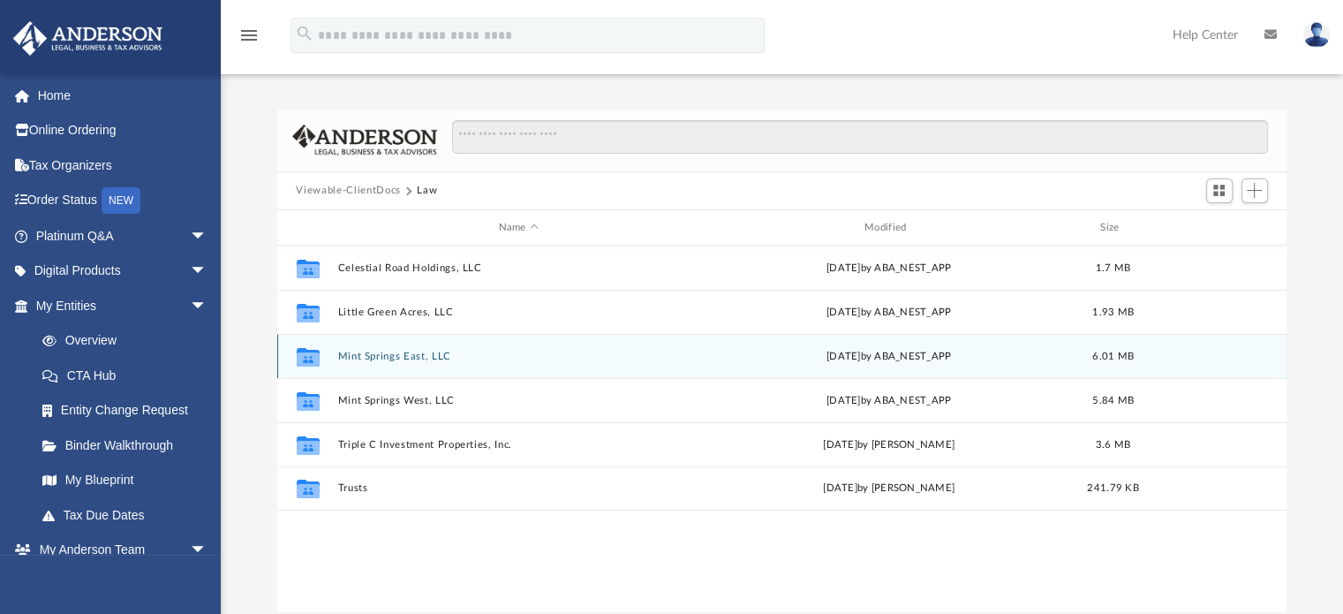
click at [374, 356] on button "Mint Springs East, LLC" at bounding box center [518, 356] width 362 height 11
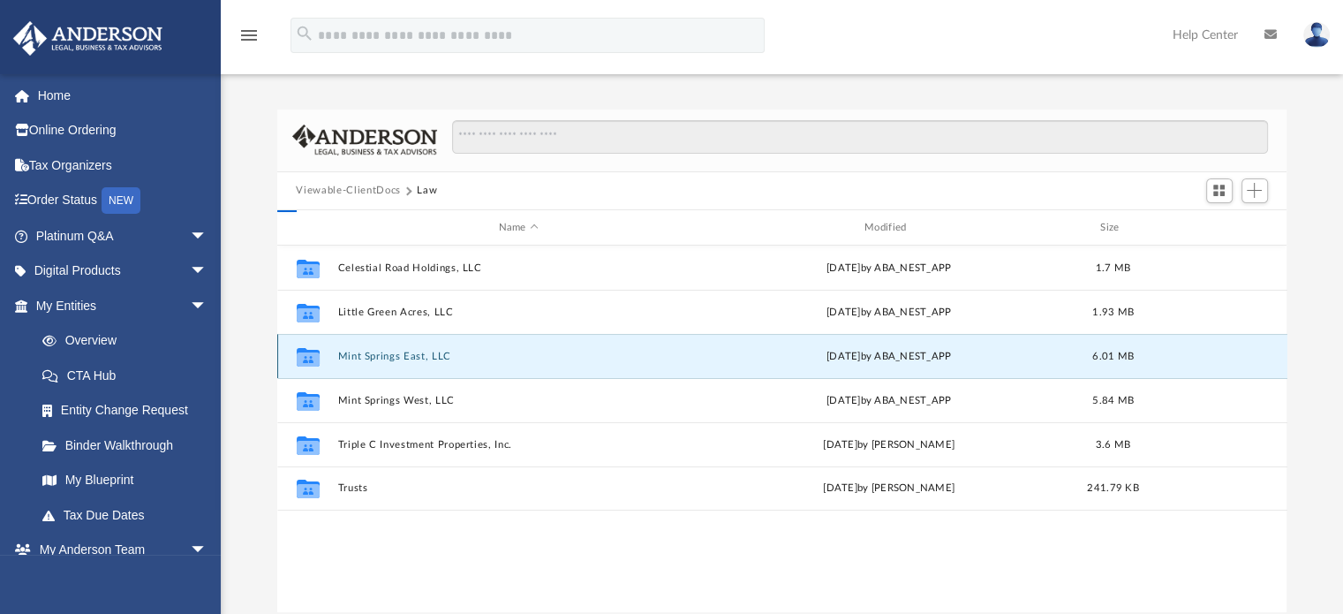
click at [371, 359] on button "Mint Springs East, LLC" at bounding box center [518, 356] width 362 height 11
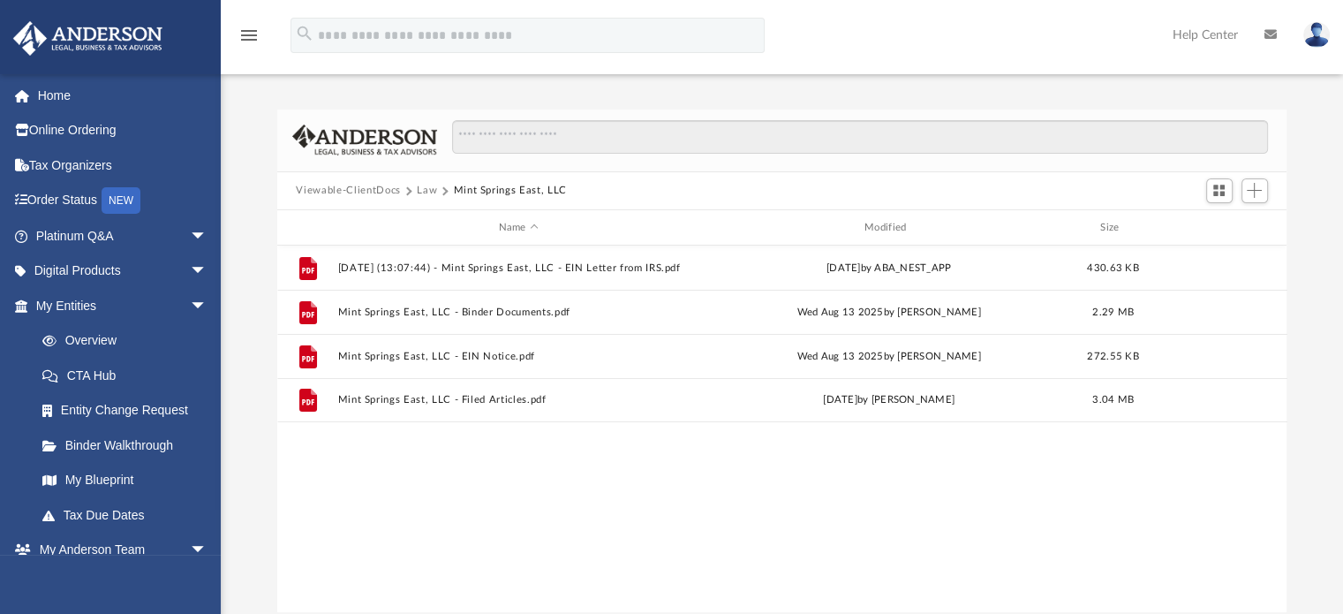
click at [782, 504] on div "File [DATE] (13:07:44) - Mint Springs East, LLC - EIN Letter from IRS.pdf [DATE…" at bounding box center [782, 428] width 1010 height 366
click at [426, 191] on button "Law" at bounding box center [427, 191] width 20 height 16
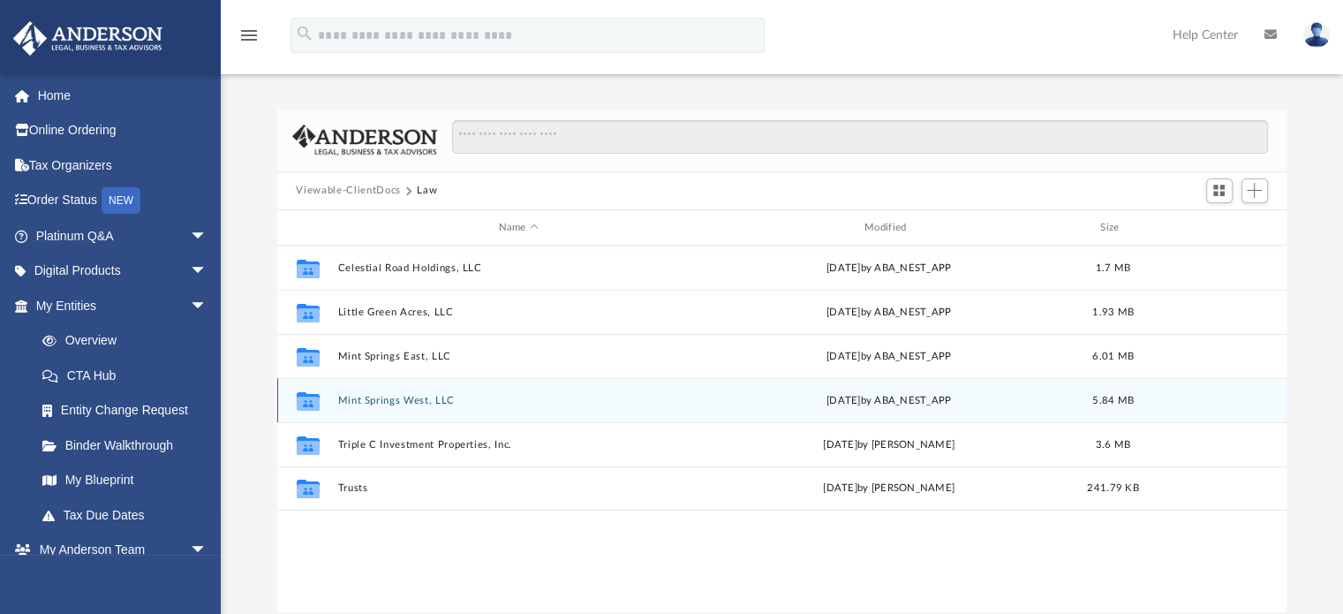
click at [426, 417] on div "Collaborated Folder Mint Springs West, LLC [DATE] by ABA_NEST_APP 5.84 MB" at bounding box center [782, 400] width 1010 height 44
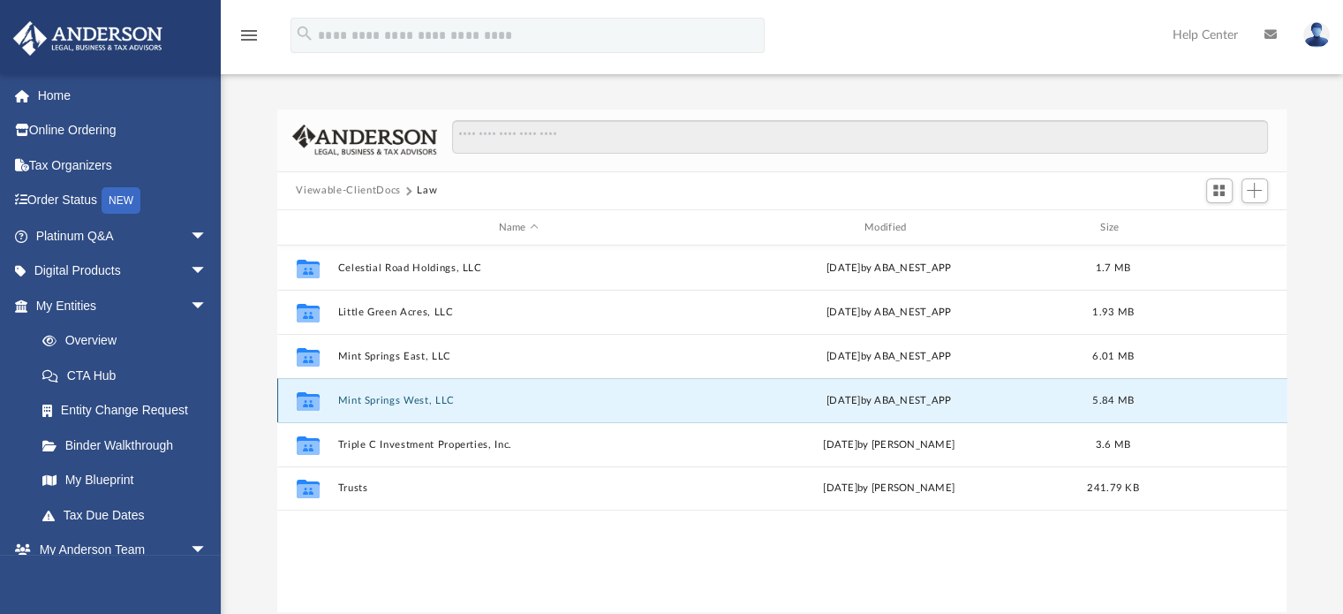
click at [572, 401] on button "Mint Springs West, LLC" at bounding box center [518, 400] width 362 height 11
click at [563, 401] on button "Mint Springs West, LLC" at bounding box center [518, 400] width 362 height 11
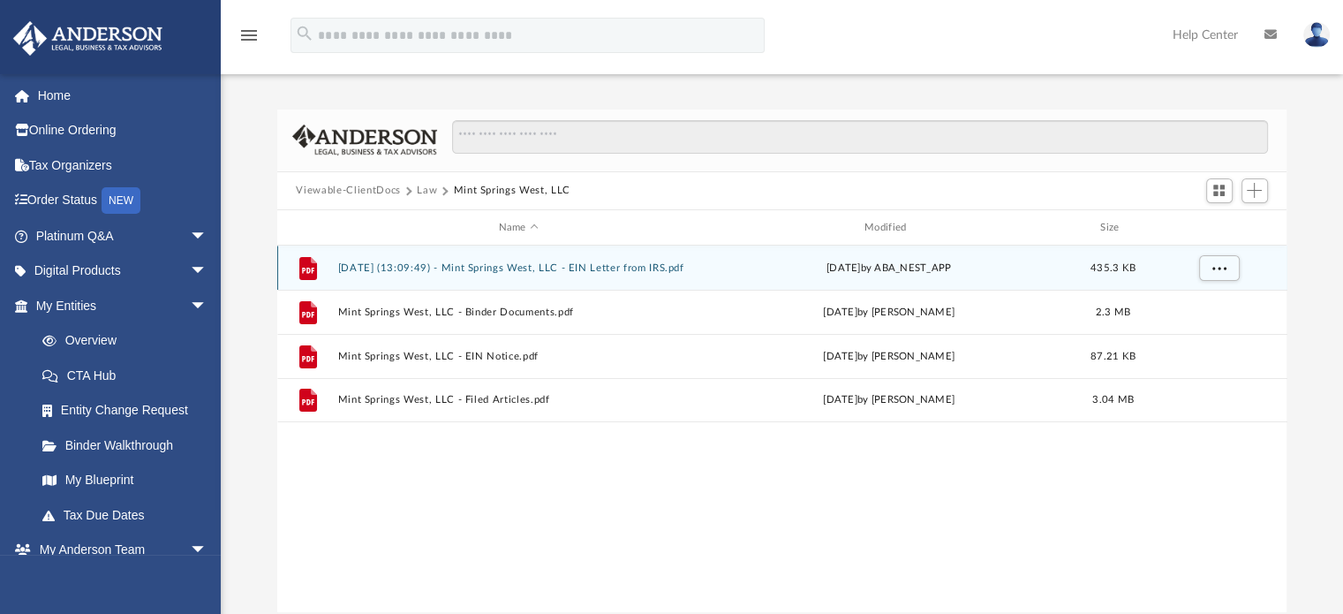
click at [735, 272] on div "[DATE] by ABA_NEST_APP" at bounding box center [888, 269] width 362 height 16
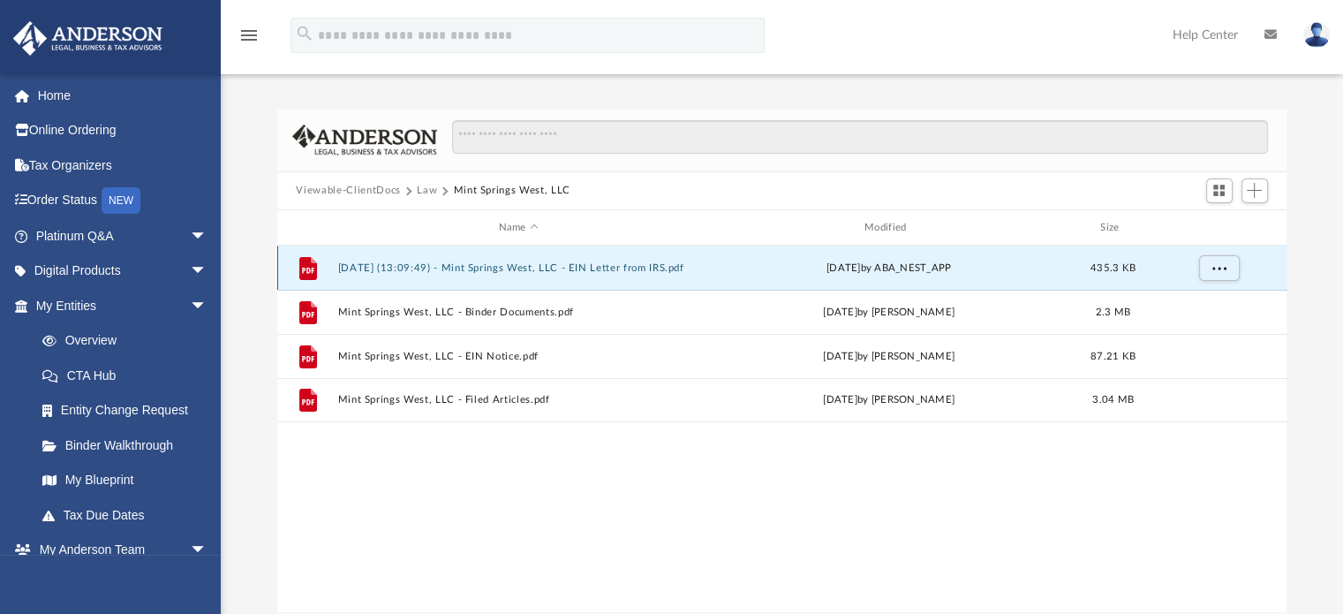
click at [730, 271] on div "[DATE] by ABA_NEST_APP" at bounding box center [888, 269] width 362 height 16
click at [518, 273] on button "[DATE] (13:09:49) - Mint Springs West, LLC - EIN Letter from IRS.pdf" at bounding box center [518, 267] width 362 height 11
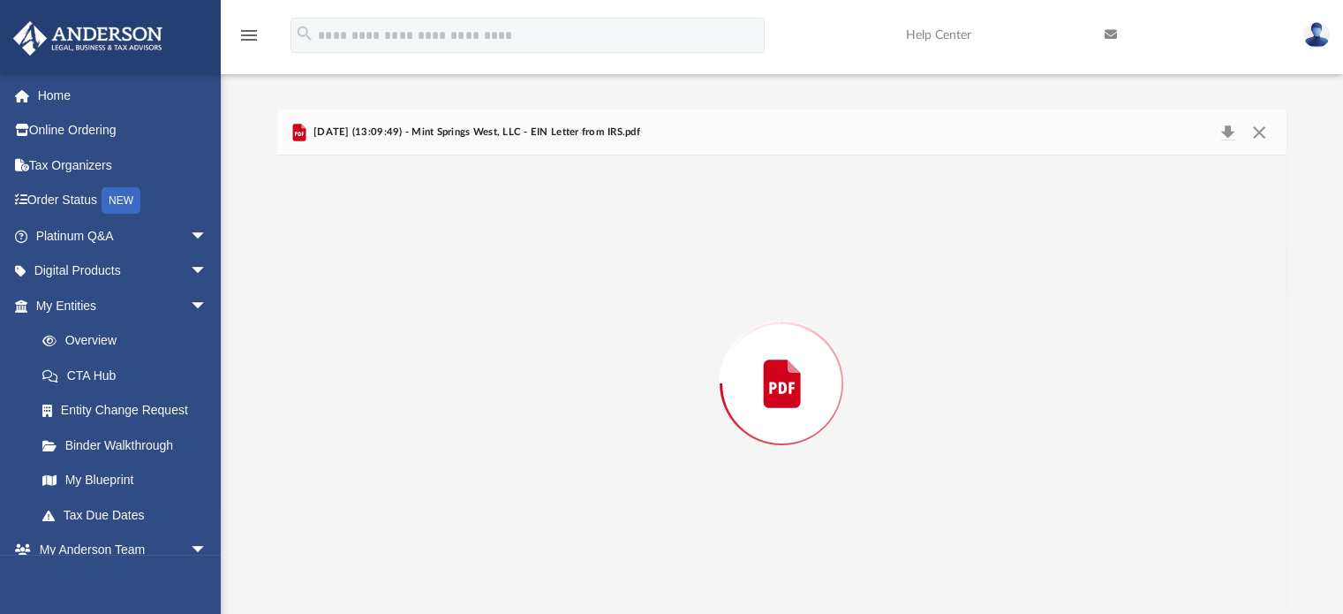
click at [515, 275] on div "Preview" at bounding box center [782, 383] width 1010 height 456
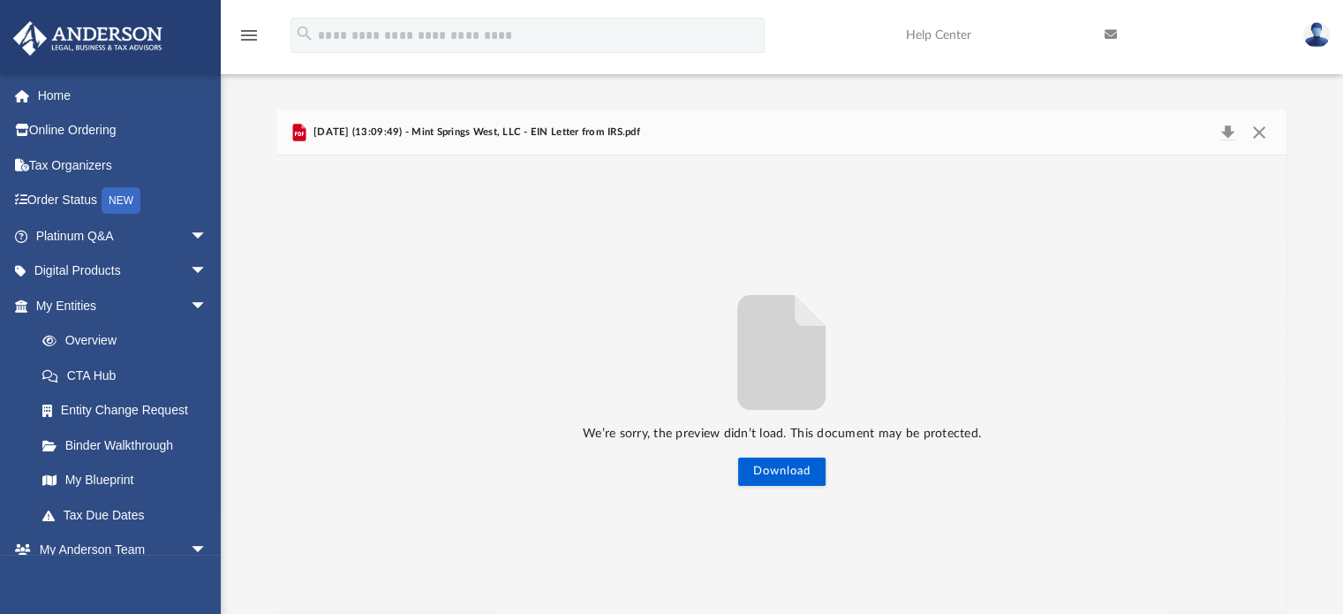
click at [429, 135] on span "[DATE] (13:09:49) - Mint Springs West, LLC - EIN Letter from IRS.pdf" at bounding box center [475, 133] width 330 height 16
click at [411, 134] on span "[DATE] (13:09:49) - Mint Springs West, LLC - EIN Letter from IRS.pdf" at bounding box center [475, 133] width 330 height 16
click at [299, 137] on icon "Preview" at bounding box center [298, 133] width 13 height 18
click at [1272, 140] on button "Close" at bounding box center [1259, 132] width 32 height 25
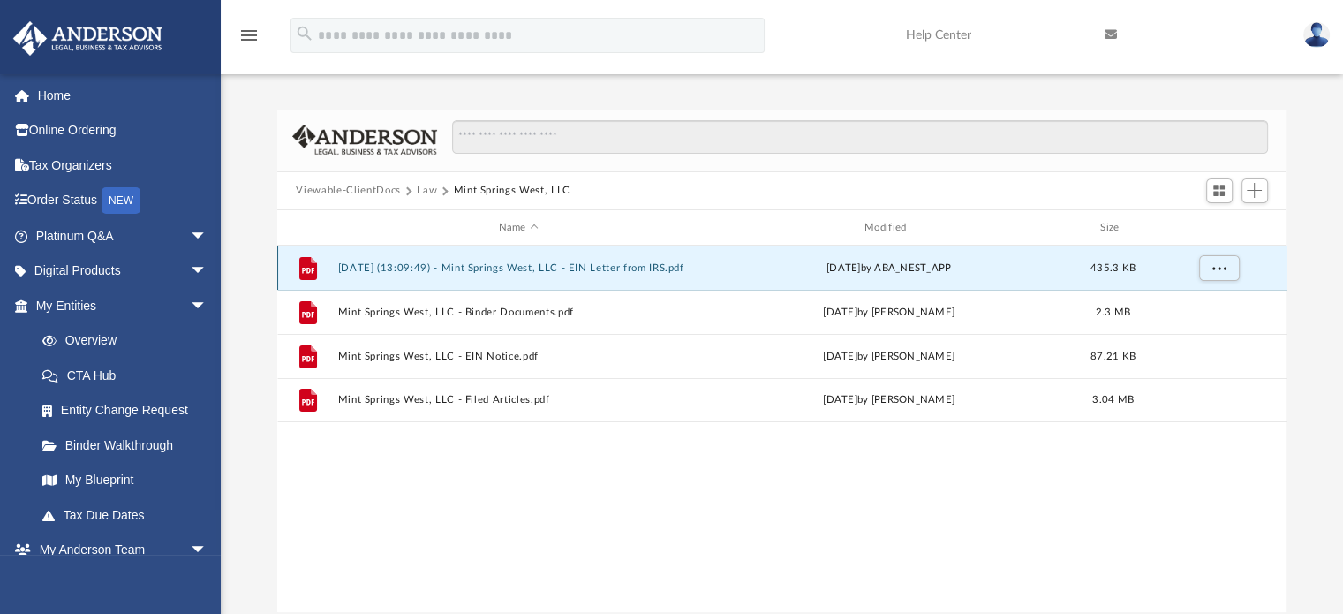
click at [1025, 272] on div "[DATE] by ABA_NEST_APP" at bounding box center [888, 269] width 362 height 16
click at [1028, 272] on div "[DATE] by ABA_NEST_APP" at bounding box center [888, 269] width 362 height 16
click at [414, 271] on button "[DATE] (13:09:49) - Mint Springs West, LLC - EIN Letter from IRS.pdf" at bounding box center [518, 267] width 362 height 11
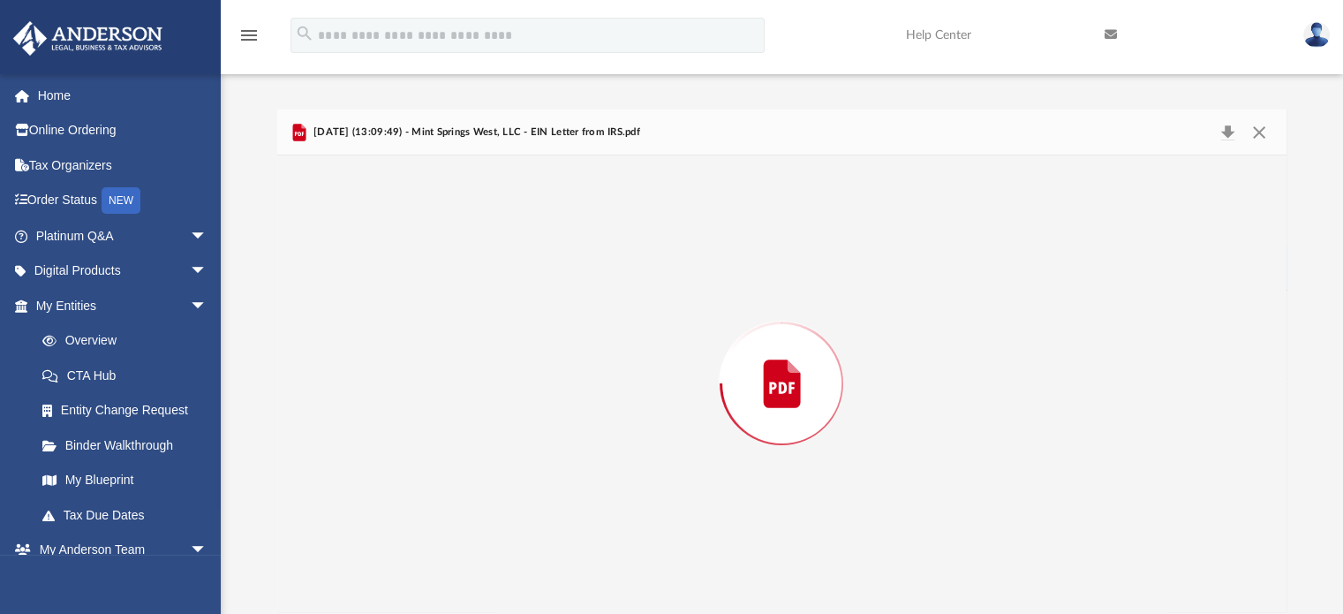
click at [406, 276] on div "Preview" at bounding box center [782, 383] width 1010 height 456
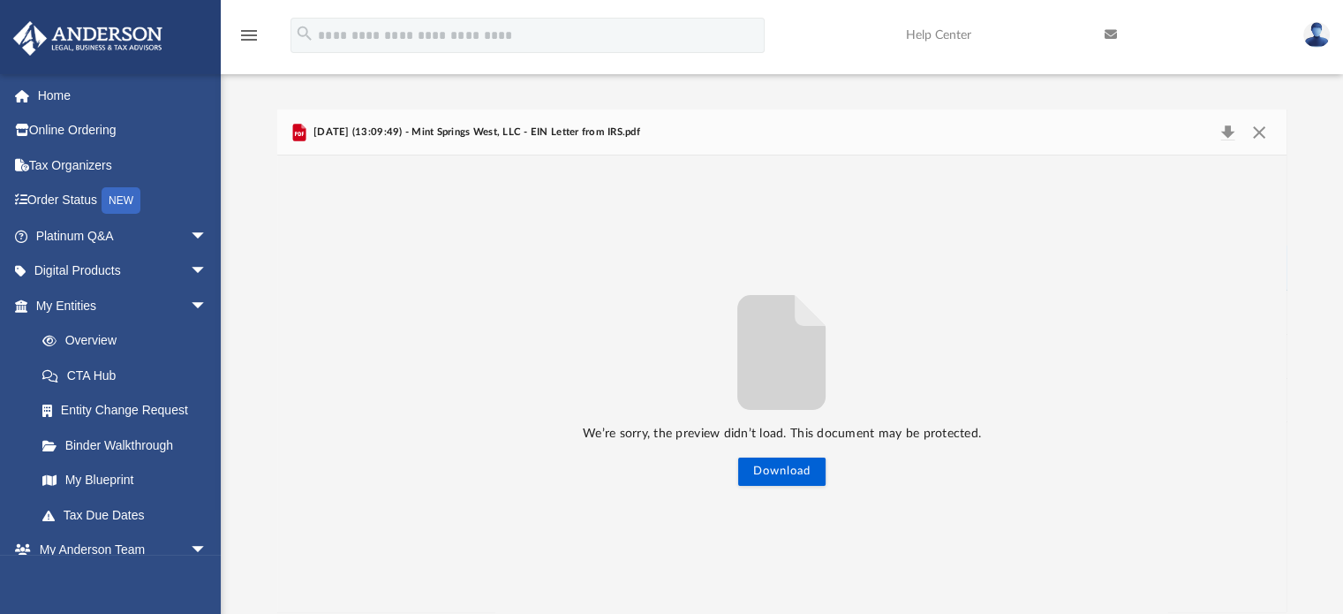
click at [398, 132] on span "[DATE] (13:09:49) - Mint Springs West, LLC - EIN Letter from IRS.pdf" at bounding box center [475, 133] width 330 height 16
click at [386, 133] on span "[DATE] (13:09:49) - Mint Springs West, LLC - EIN Letter from IRS.pdf" at bounding box center [475, 133] width 330 height 16
click at [1263, 130] on button "Close" at bounding box center [1259, 132] width 32 height 25
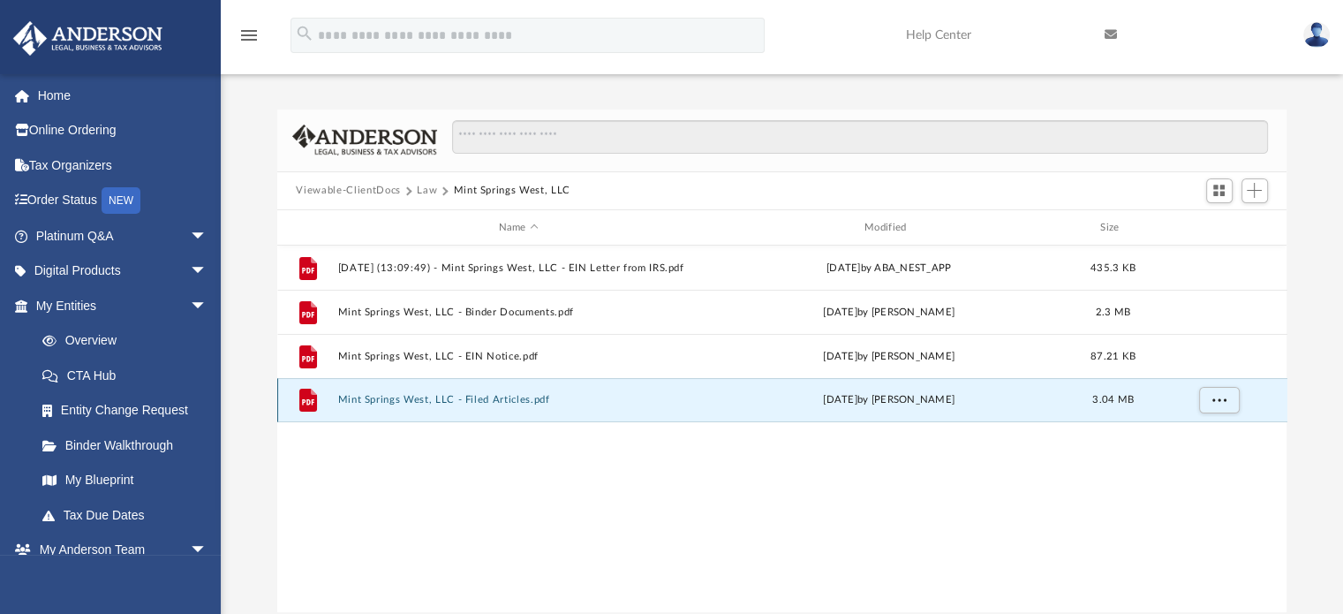
click at [365, 399] on button "Mint Springs West, LLC - Filed Articles.pdf" at bounding box center [518, 400] width 362 height 11
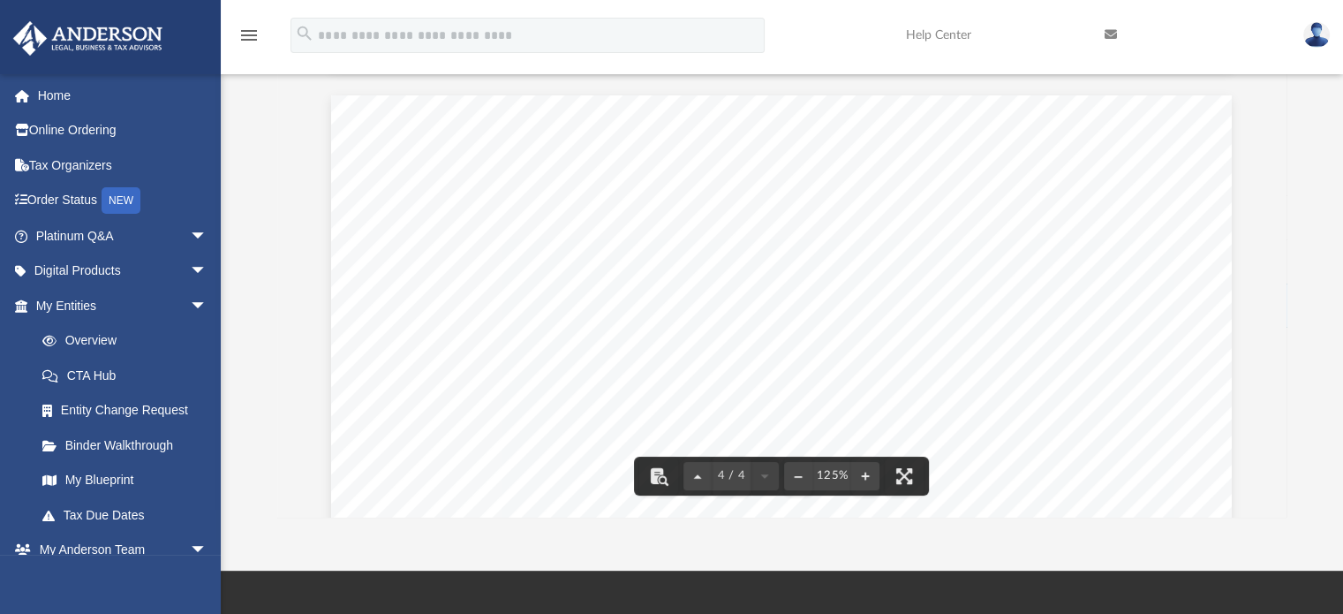
scroll to position [3554, 0]
